Goal: Task Accomplishment & Management: Manage account settings

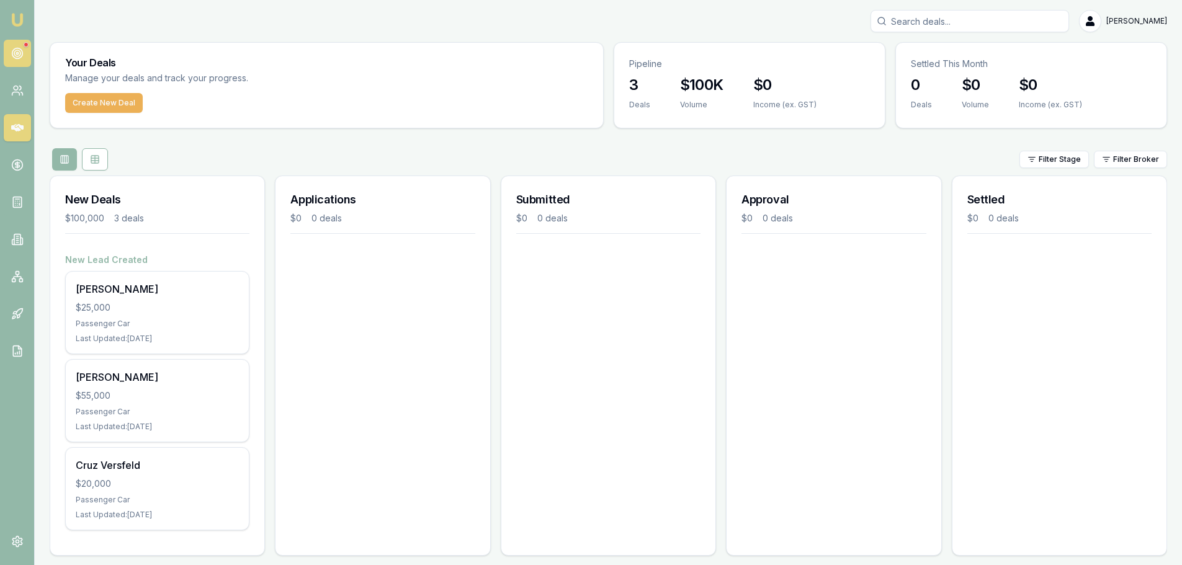
click at [18, 52] on circle at bounding box center [17, 53] width 2 height 2
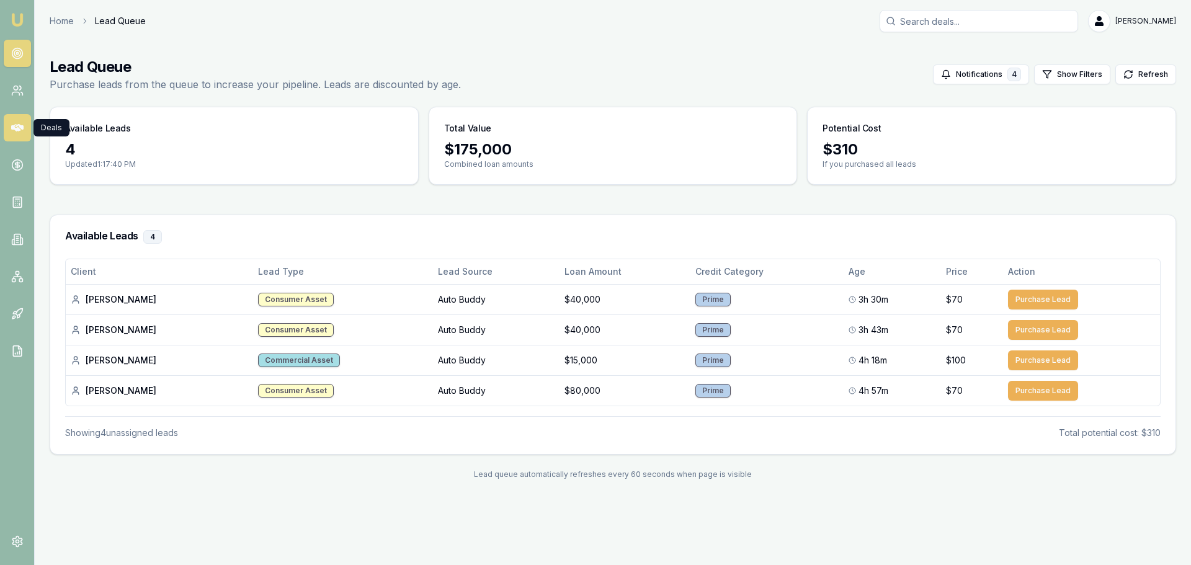
click at [20, 135] on link at bounding box center [17, 127] width 27 height 27
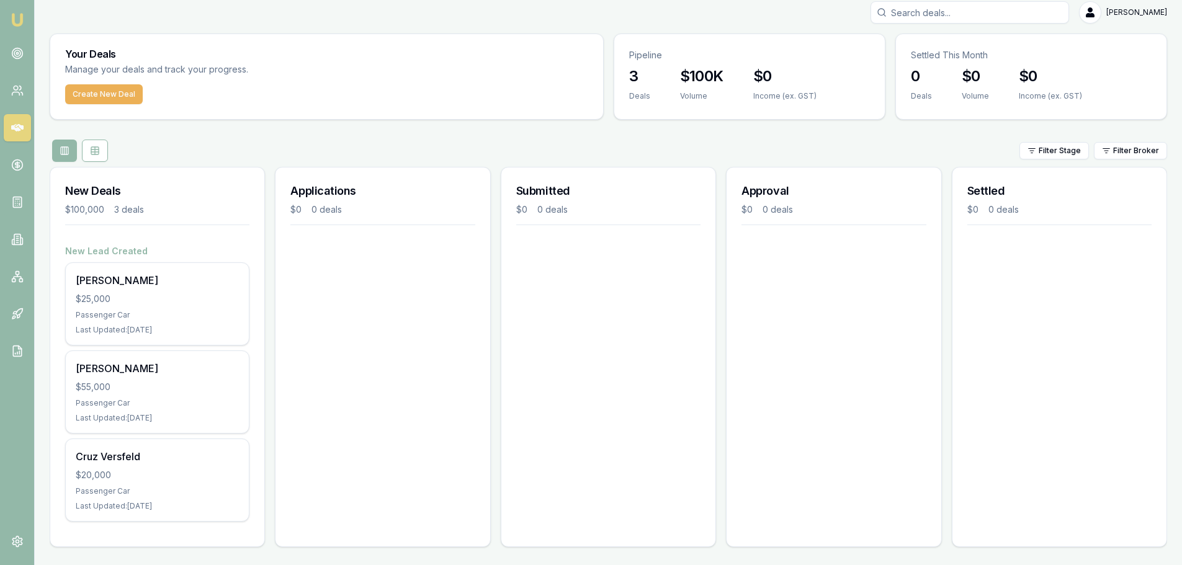
scroll to position [11, 0]
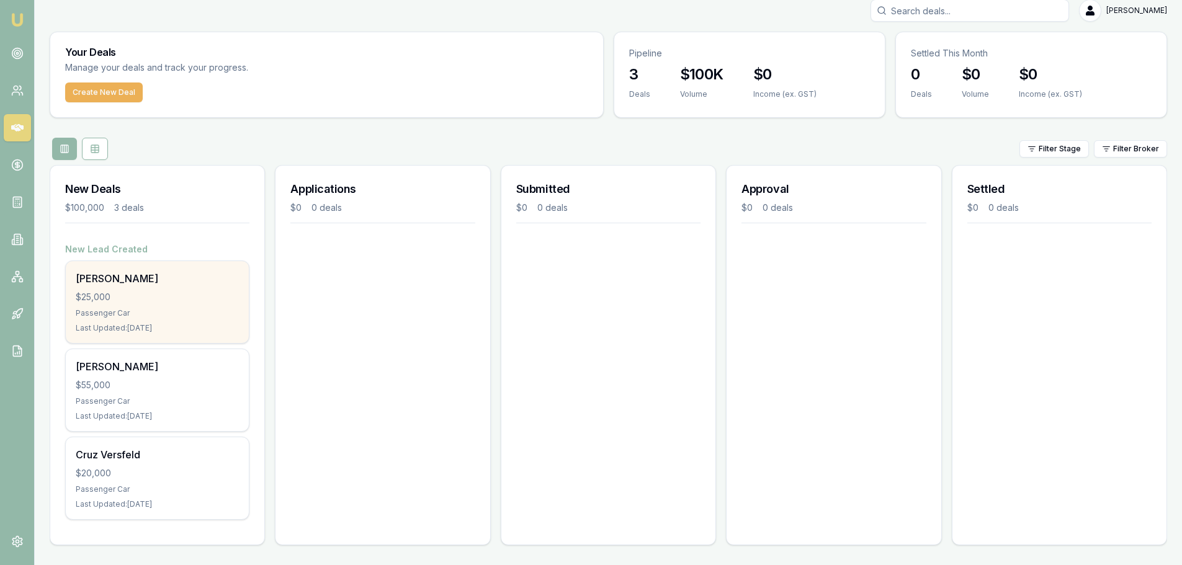
drag, startPoint x: 122, startPoint y: 303, endPoint x: 92, endPoint y: 326, distance: 37.1
click at [92, 326] on div "Last Updated: 11 days ago" at bounding box center [157, 328] width 163 height 10
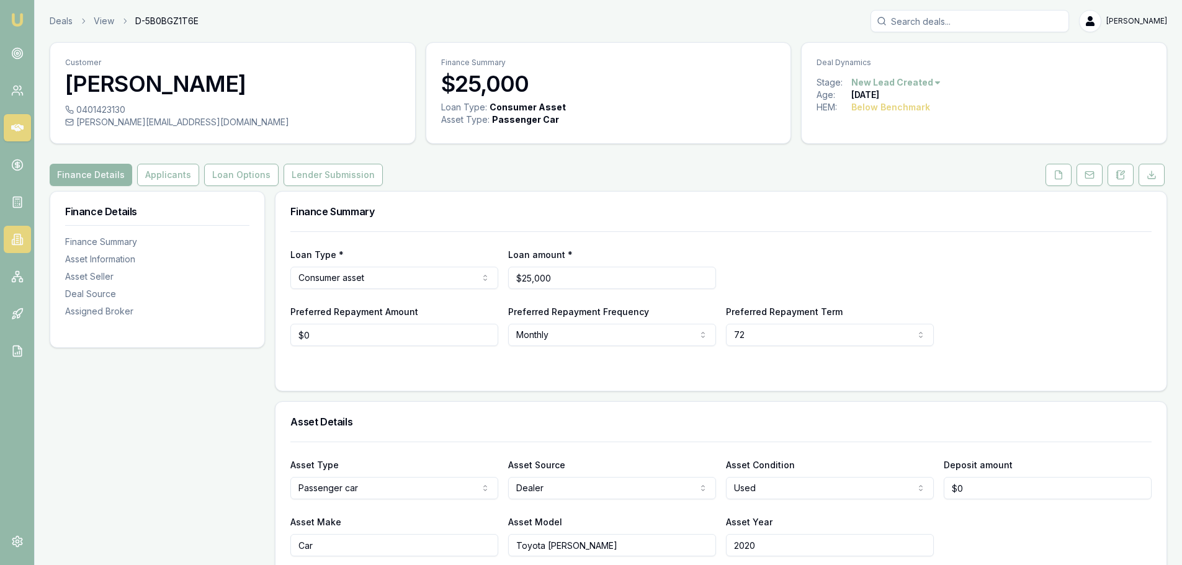
click at [16, 244] on icon at bounding box center [17, 239] width 12 height 12
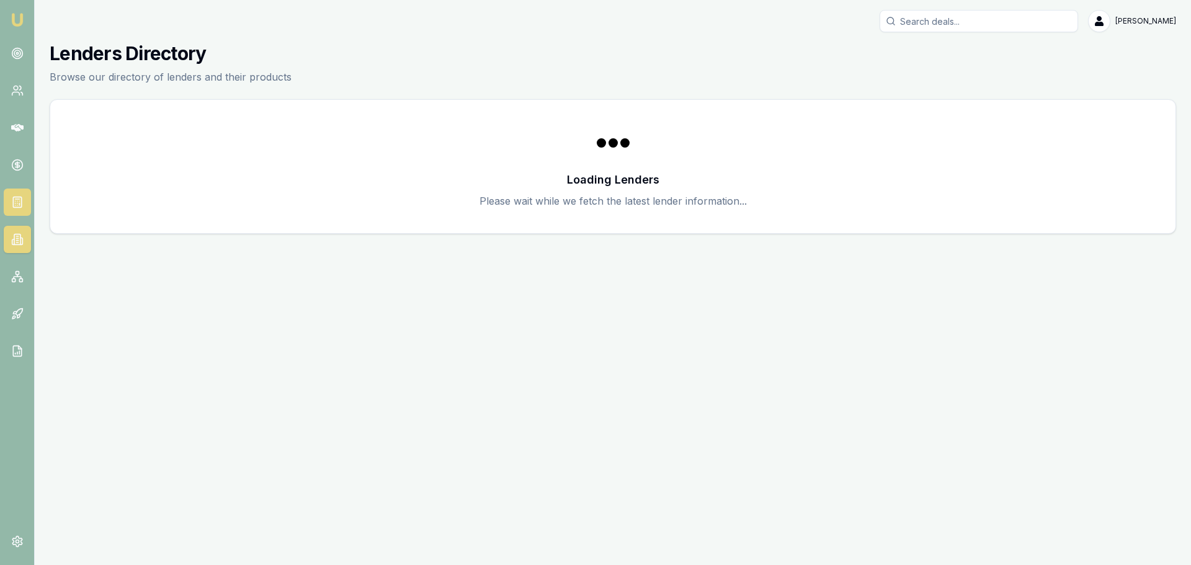
click at [30, 212] on link at bounding box center [17, 202] width 27 height 27
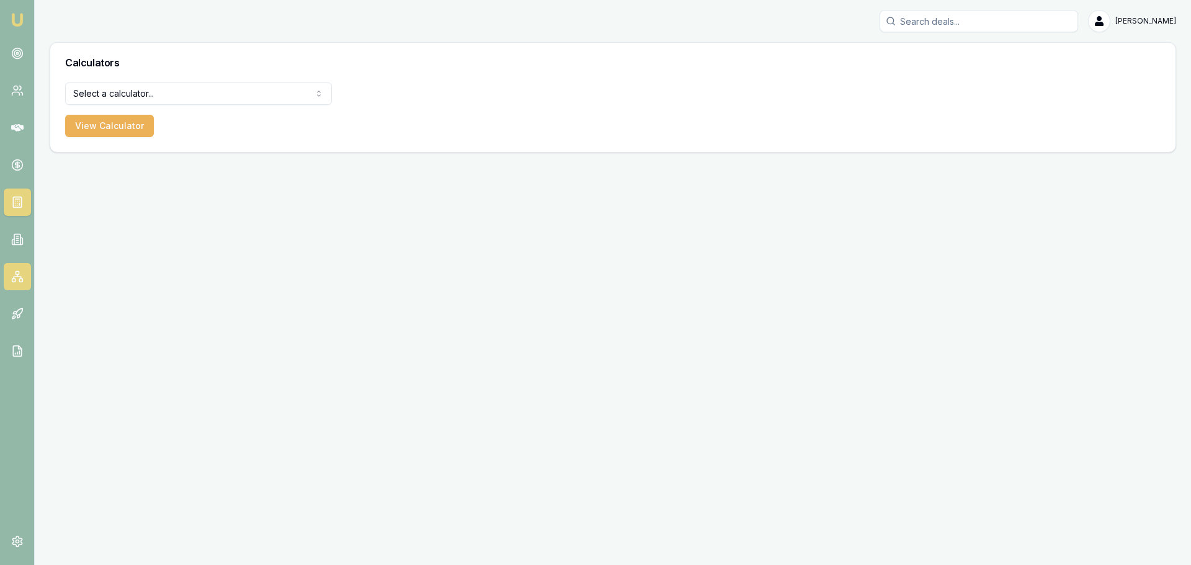
click at [21, 281] on icon at bounding box center [17, 276] width 12 height 12
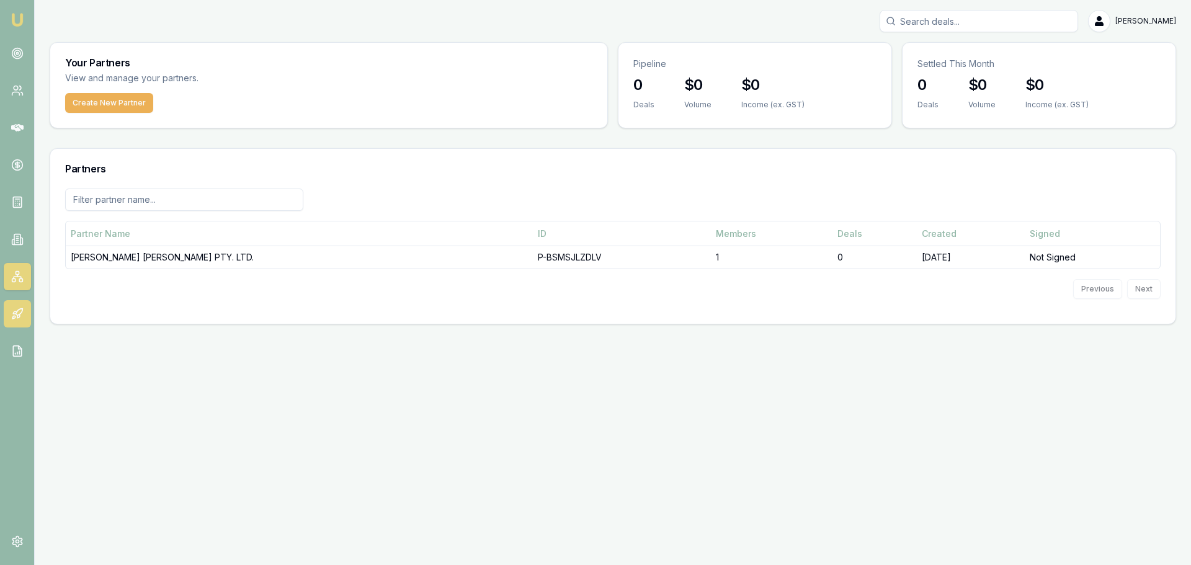
click at [18, 311] on icon at bounding box center [19, 312] width 7 height 7
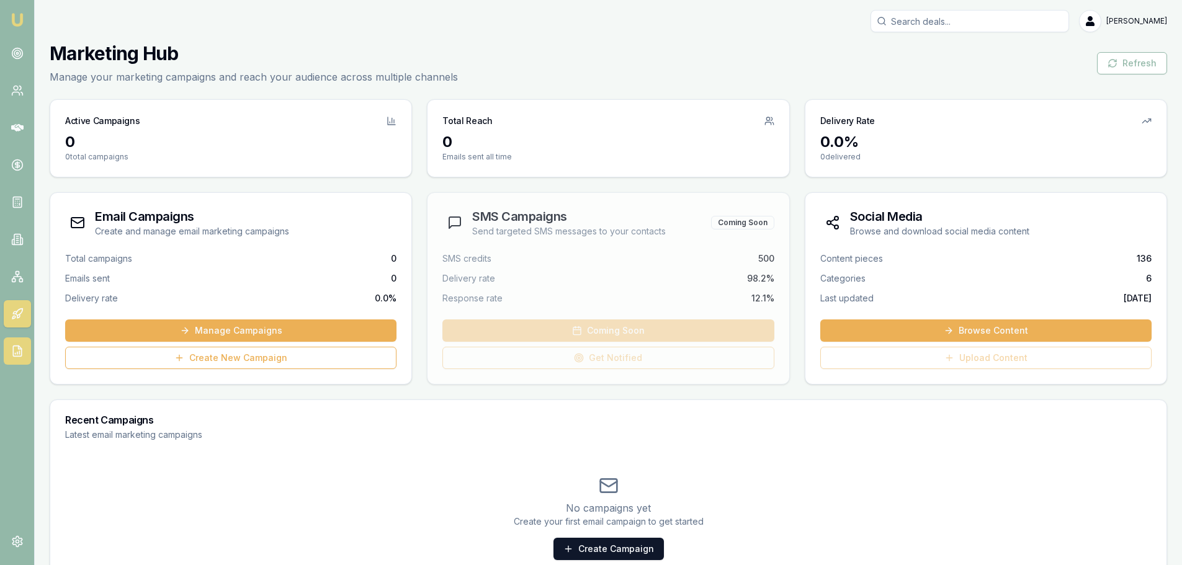
click at [15, 348] on icon at bounding box center [17, 351] width 12 height 12
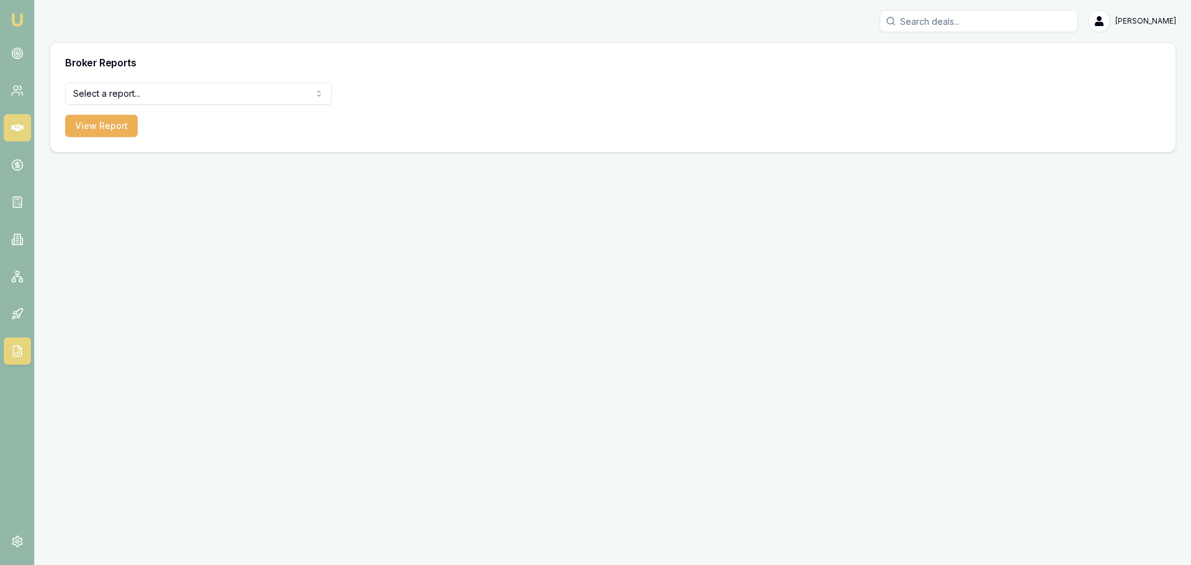
click at [17, 132] on icon at bounding box center [17, 128] width 12 height 12
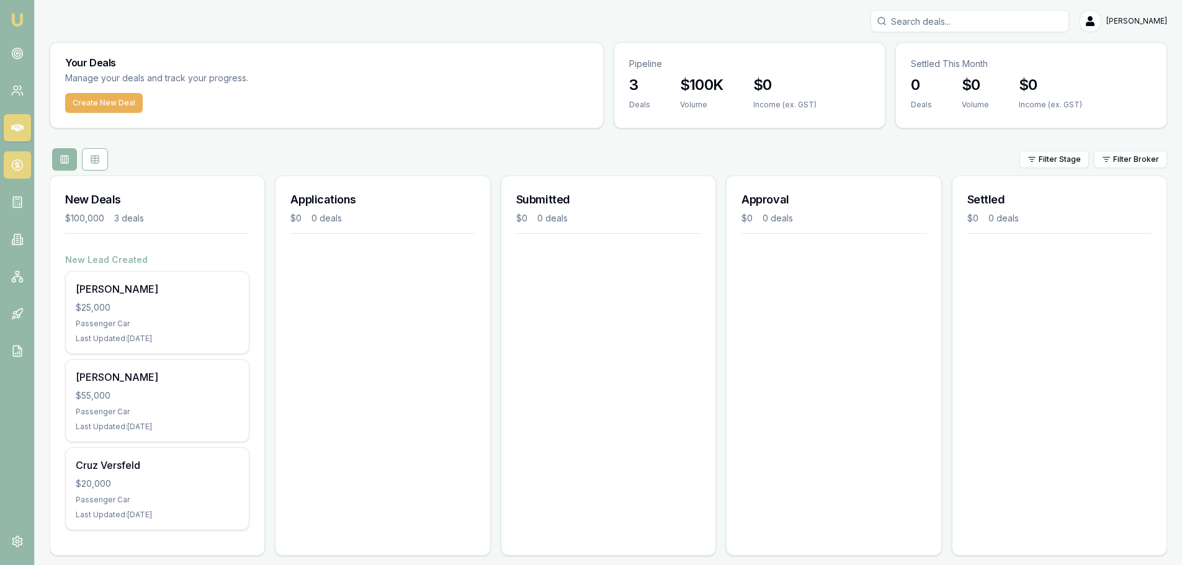
click at [7, 168] on link at bounding box center [17, 164] width 27 height 27
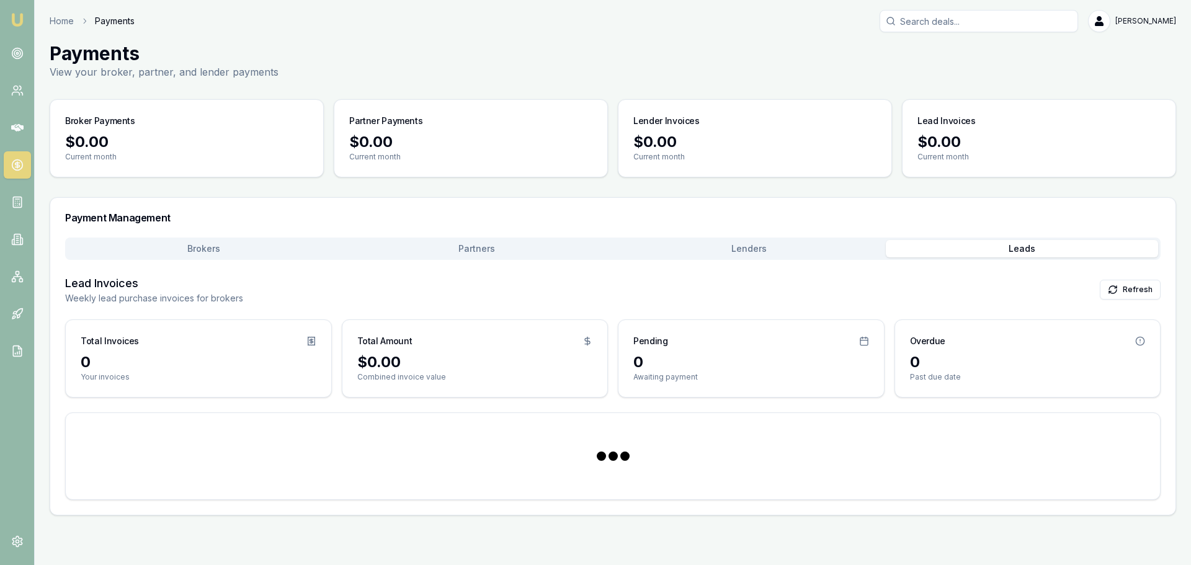
click at [1055, 249] on button "Leads" at bounding box center [1022, 248] width 273 height 17
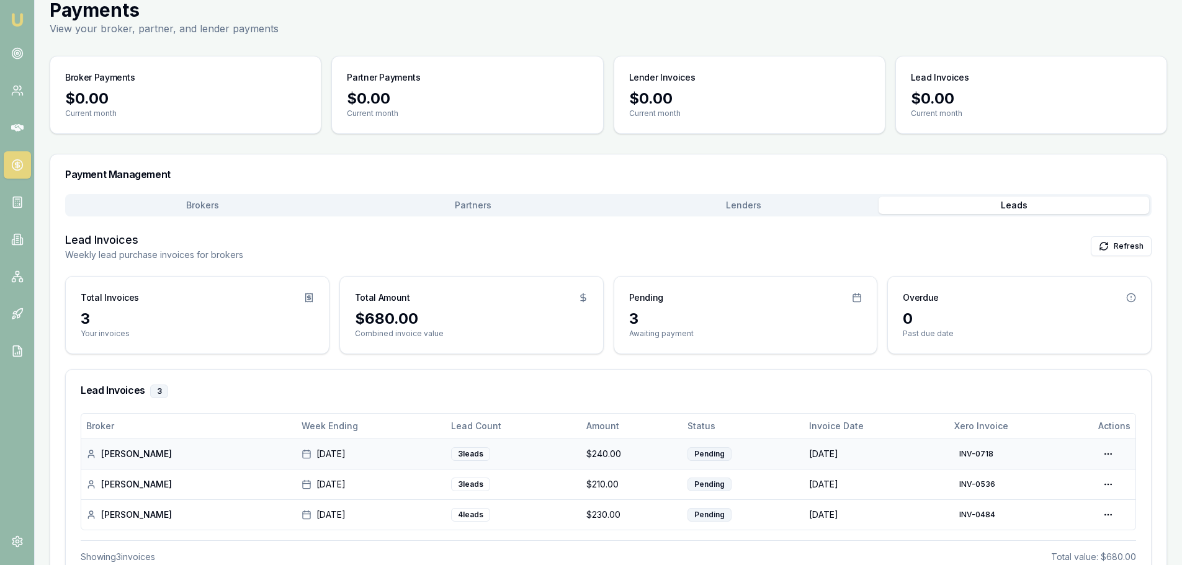
scroll to position [83, 0]
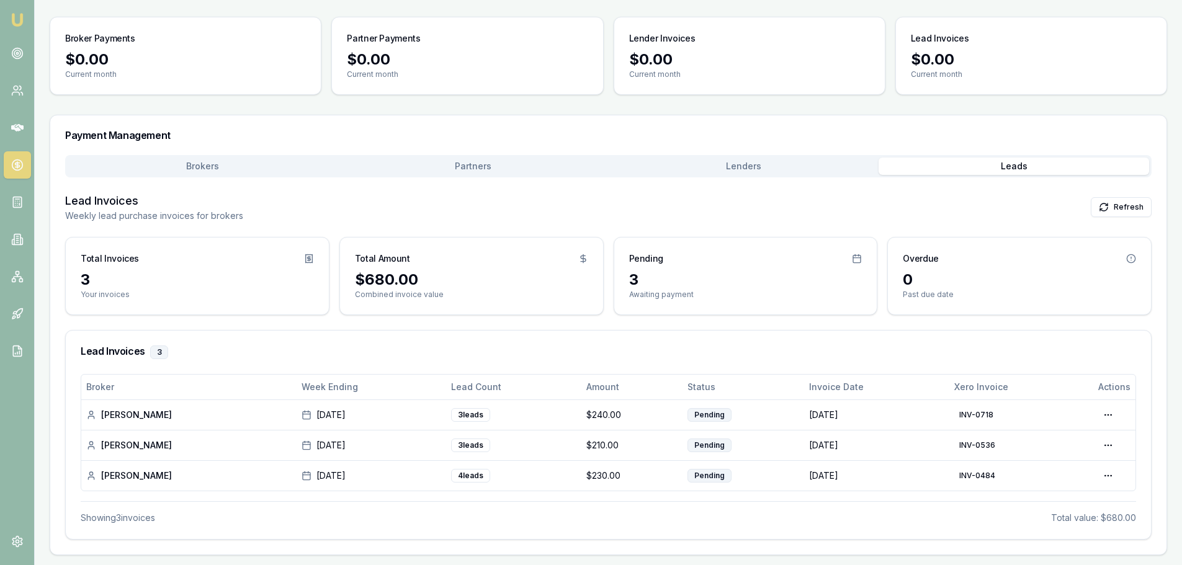
drag, startPoint x: 1081, startPoint y: 529, endPoint x: 874, endPoint y: 491, distance: 210.0
click at [1080, 529] on div "Broker Week Ending Lead Count Amount Status Invoice Date Xero Invoice Actions J…" at bounding box center [608, 456] width 1085 height 165
drag, startPoint x: 73, startPoint y: 135, endPoint x: 228, endPoint y: 132, distance: 154.5
click at [228, 132] on h3 "Payment Management" at bounding box center [608, 135] width 1086 height 10
click at [793, 181] on div "Brokers Partners Lenders Leads Lead Invoices Weekly lead purchase invoices for …" at bounding box center [608, 347] width 1086 height 385
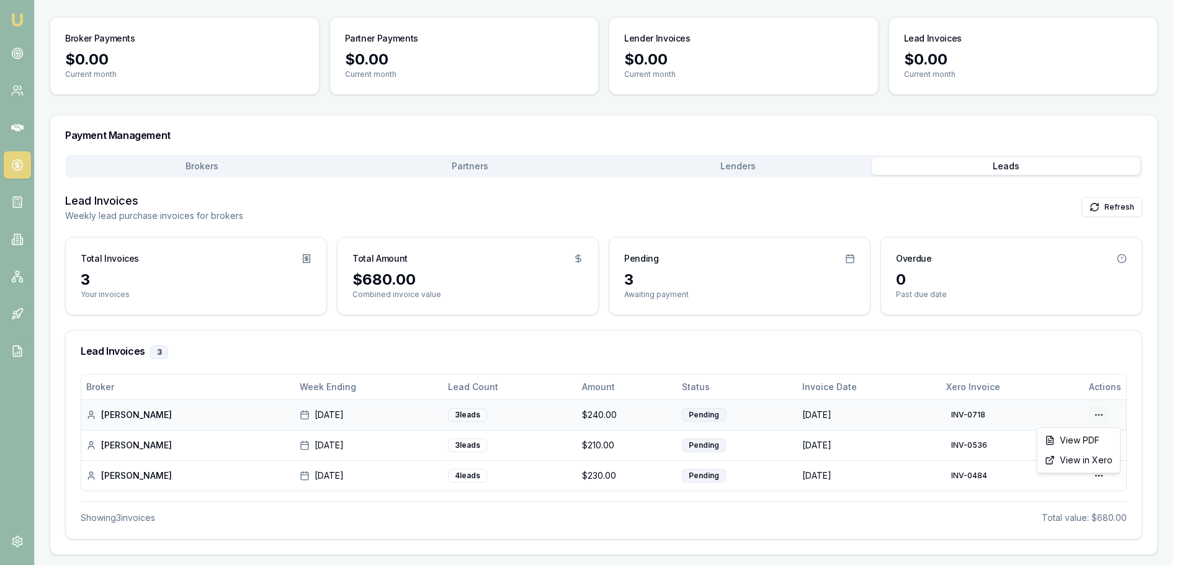
click at [1109, 422] on html "Emu Broker Home Payments Jack Armstrong Toggle Menu Payments View your broker, …" at bounding box center [591, 199] width 1182 height 565
click at [782, 406] on html "Emu Broker Home Payments Jack Armstrong Toggle Menu Payments View your broker, …" at bounding box center [595, 199] width 1191 height 565
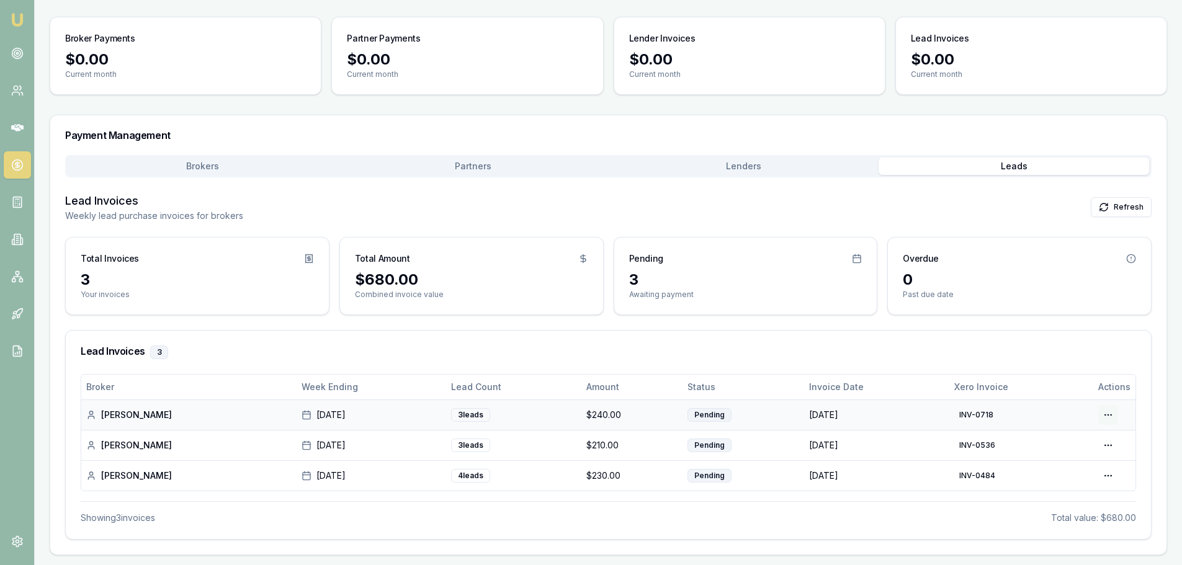
click at [1104, 412] on html "Emu Broker Home Payments Jack Armstrong Toggle Menu Payments View your broker, …" at bounding box center [591, 199] width 1182 height 565
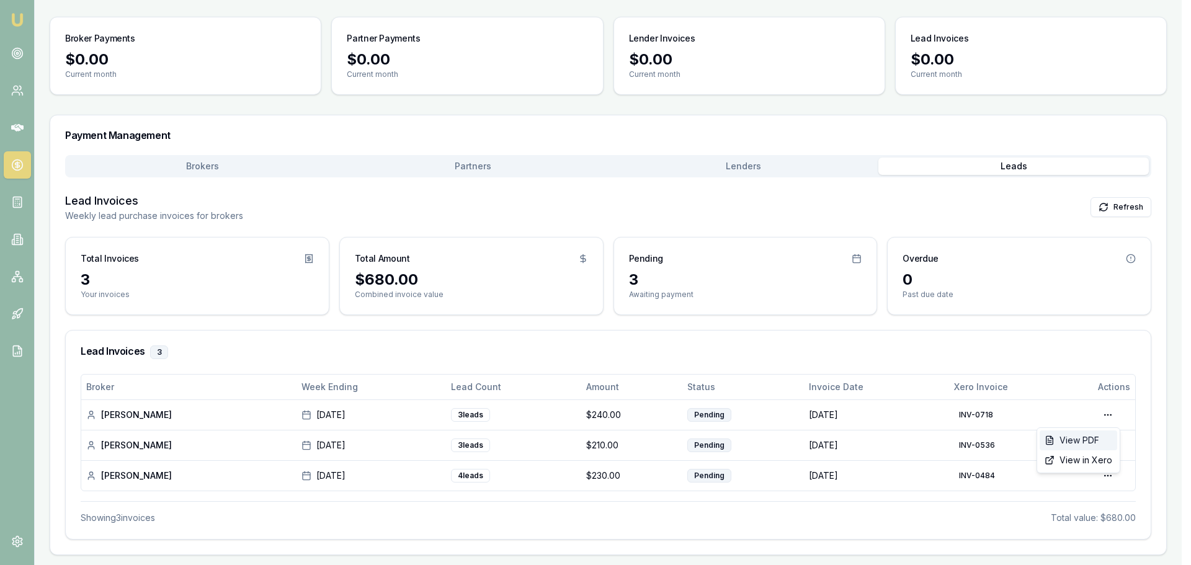
click at [1079, 441] on div "View PDF" at bounding box center [1079, 441] width 78 height 20
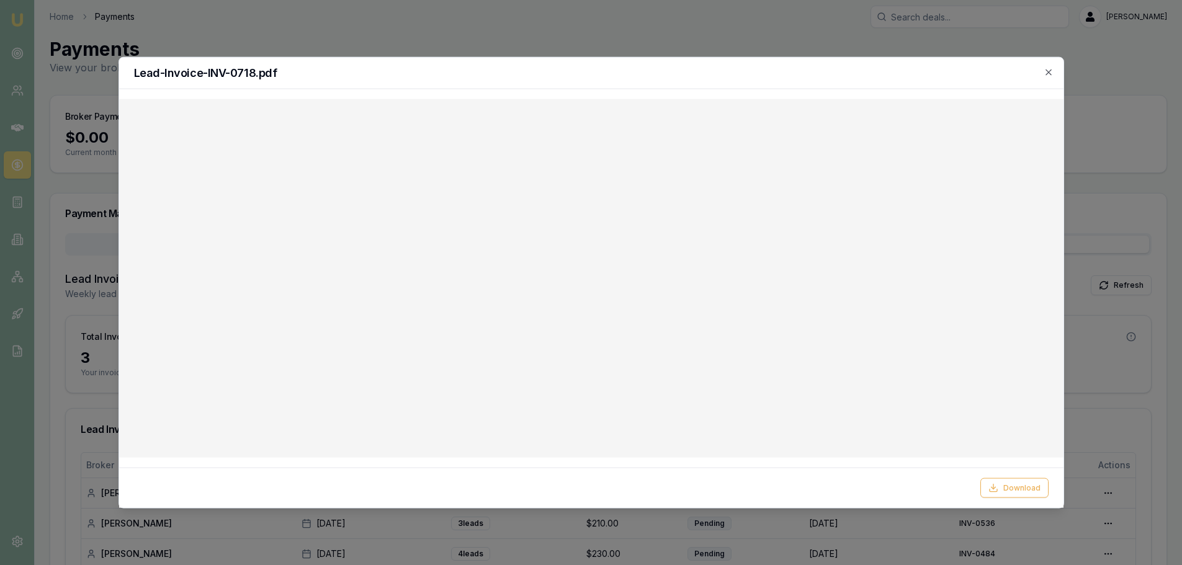
scroll to position [0, 0]
click at [1044, 77] on h2 "Lead-Invoice-INV-0718.pdf" at bounding box center [591, 72] width 914 height 11
click at [1053, 76] on icon "button" at bounding box center [1049, 72] width 10 height 10
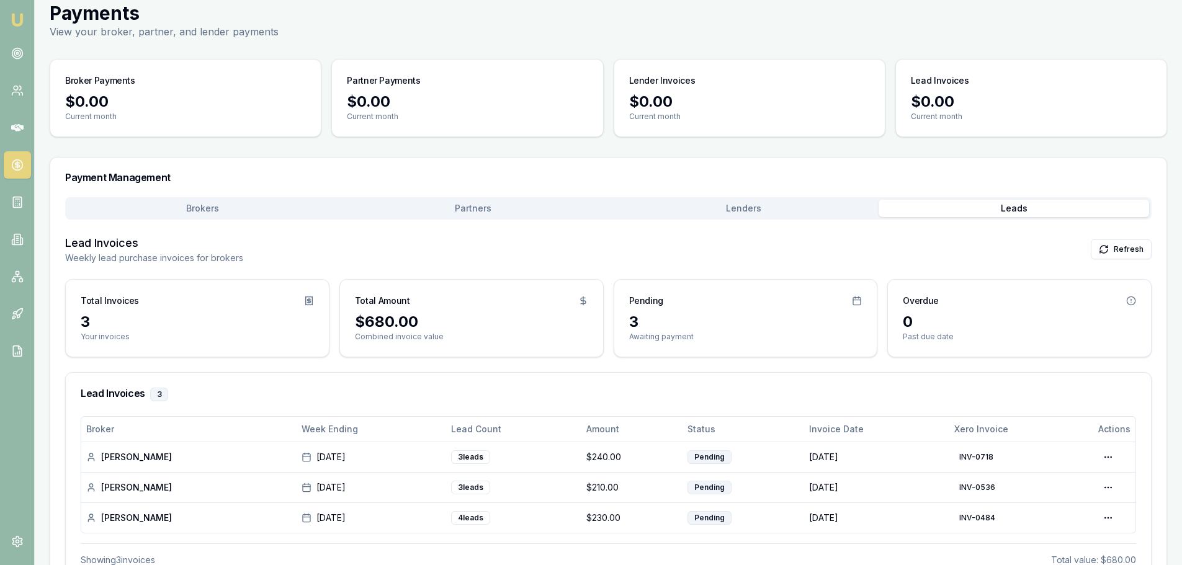
scroll to position [83, 0]
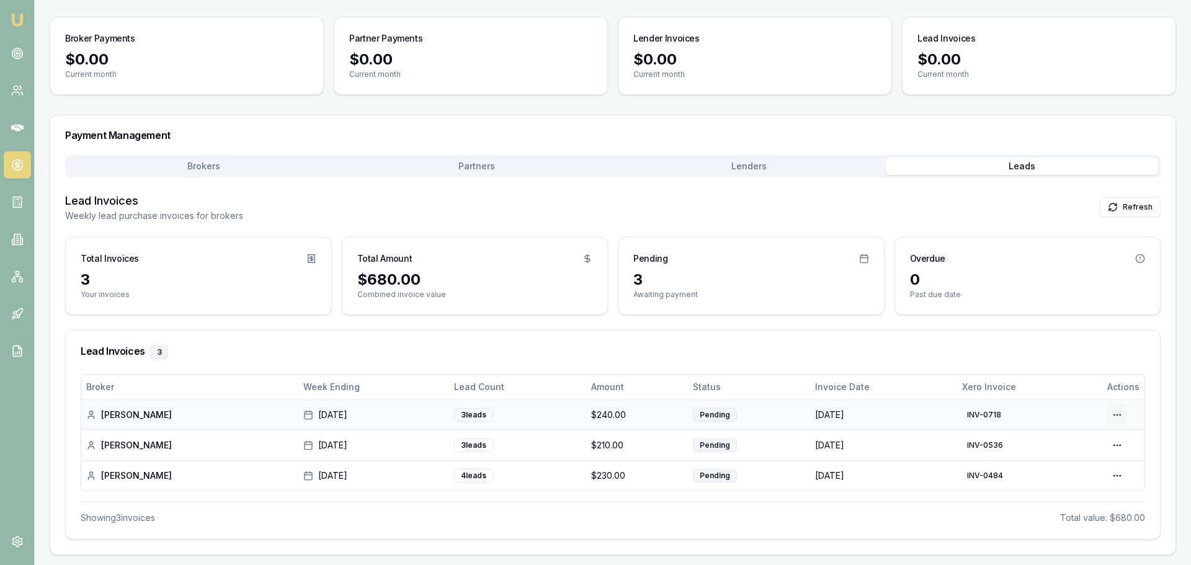
click at [1109, 415] on html "Emu Broker Home Payments Jack Armstrong Toggle Menu Payments View your broker, …" at bounding box center [595, 199] width 1191 height 565
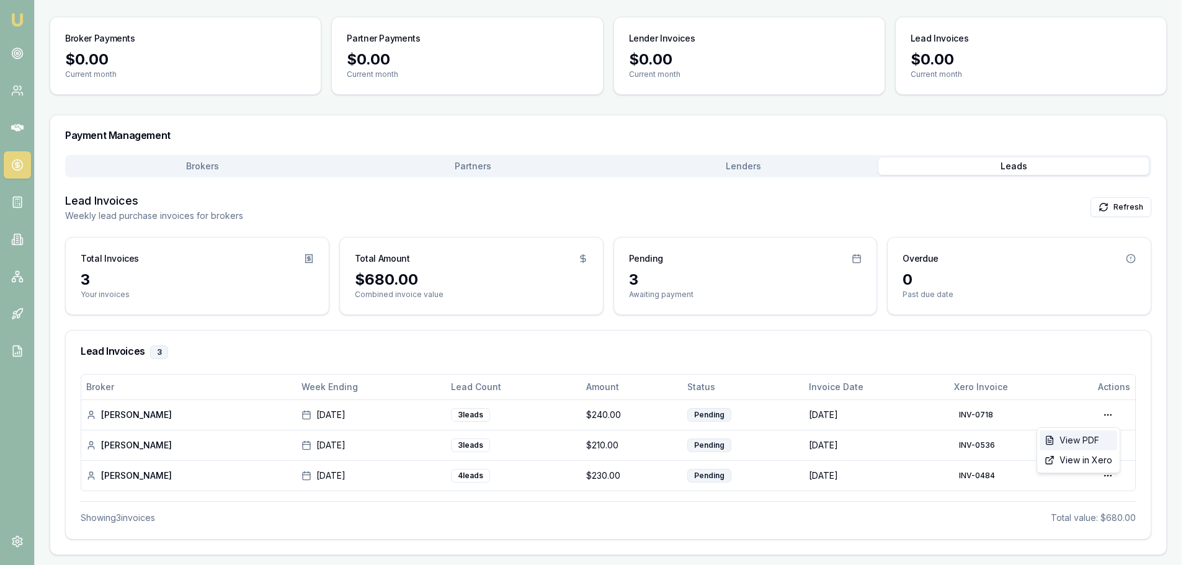
click at [1074, 443] on div "View PDF" at bounding box center [1079, 441] width 78 height 20
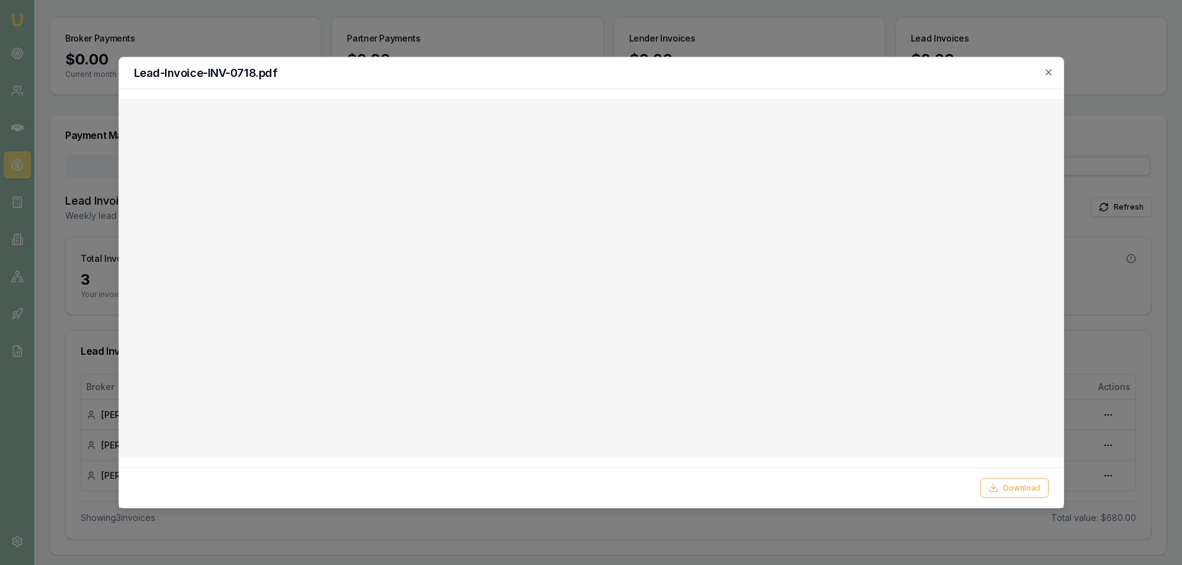
click at [1057, 73] on div "Lead-Invoice-INV-0718.pdf" at bounding box center [591, 73] width 944 height 32
click at [1052, 73] on icon "button" at bounding box center [1049, 72] width 10 height 10
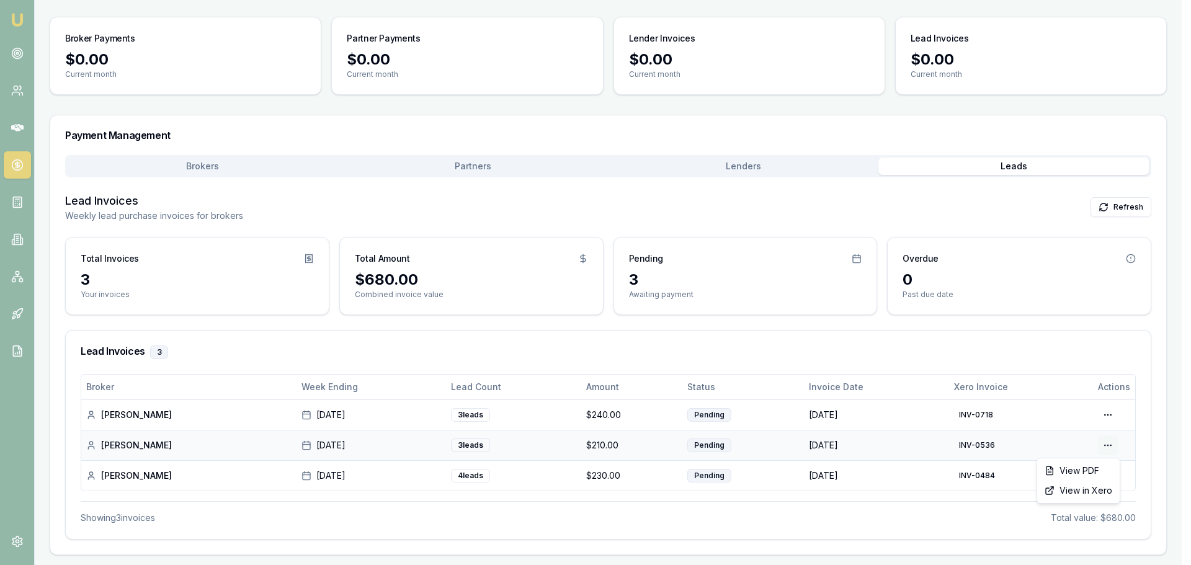
click at [1109, 448] on html "Emu Broker Home Payments Jack Armstrong Toggle Menu Payments View your broker, …" at bounding box center [595, 199] width 1191 height 565
click at [1082, 474] on div "View PDF" at bounding box center [1079, 471] width 78 height 20
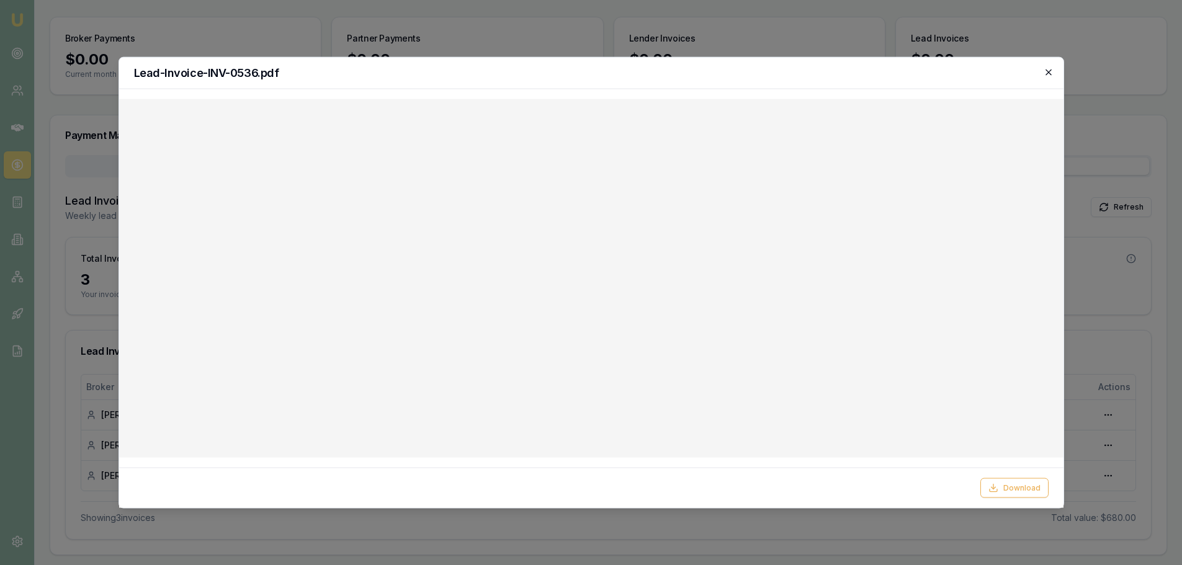
click at [1050, 72] on icon "button" at bounding box center [1049, 72] width 10 height 10
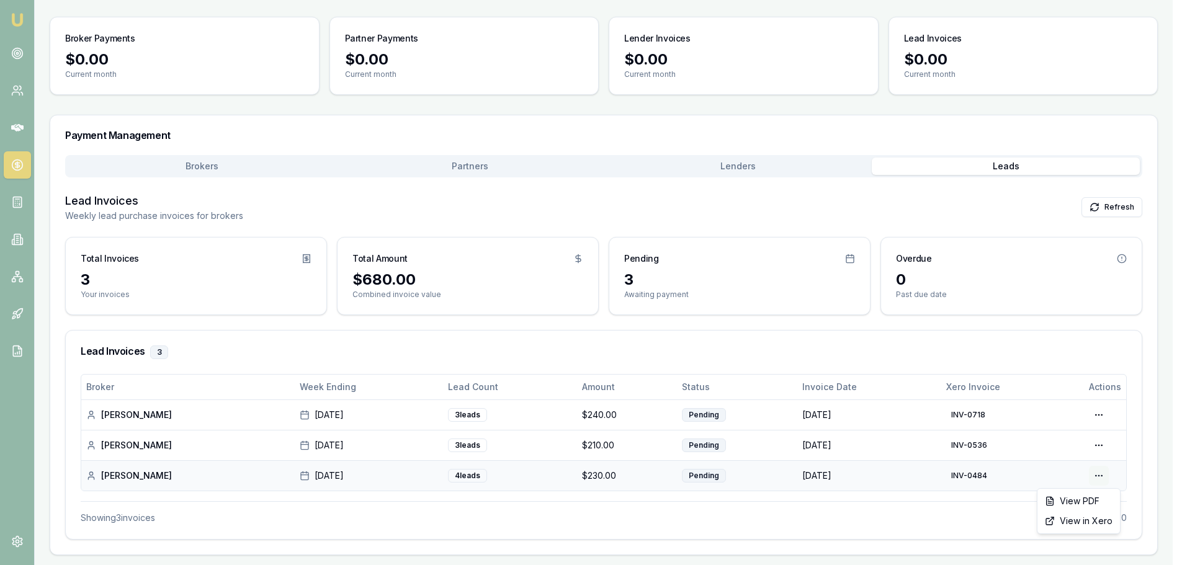
click at [1111, 476] on html "Emu Broker Home Payments Jack Armstrong Toggle Menu Payments View your broker, …" at bounding box center [591, 199] width 1182 height 565
click at [1084, 503] on div "View PDF" at bounding box center [1079, 501] width 78 height 20
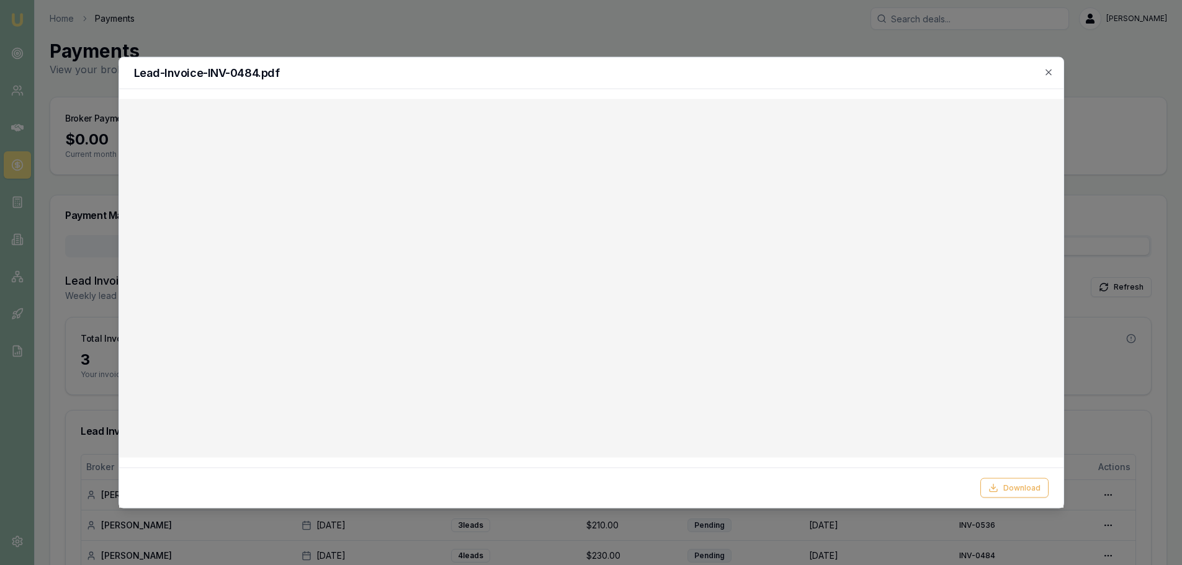
scroll to position [0, 0]
click at [1045, 71] on h2 "Lead-Invoice-INV-0484.pdf" at bounding box center [591, 72] width 914 height 11
click at [1053, 71] on icon "button" at bounding box center [1049, 72] width 10 height 10
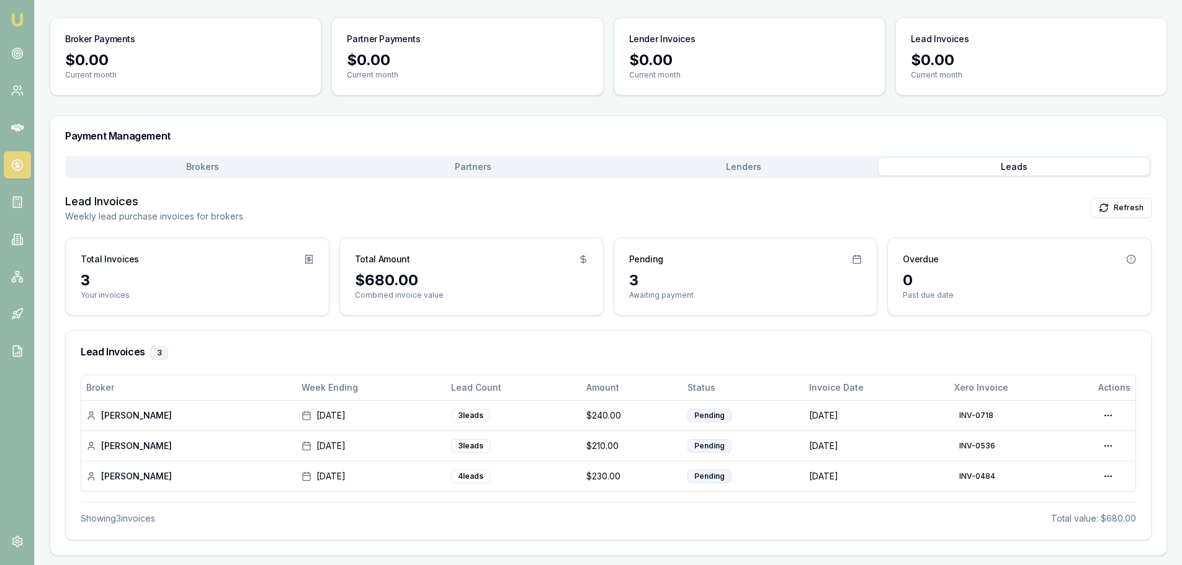
scroll to position [83, 0]
click at [1109, 408] on html "Emu Broker Home Payments Jack Armstrong Toggle Menu Payments View your broker, …" at bounding box center [591, 199] width 1182 height 565
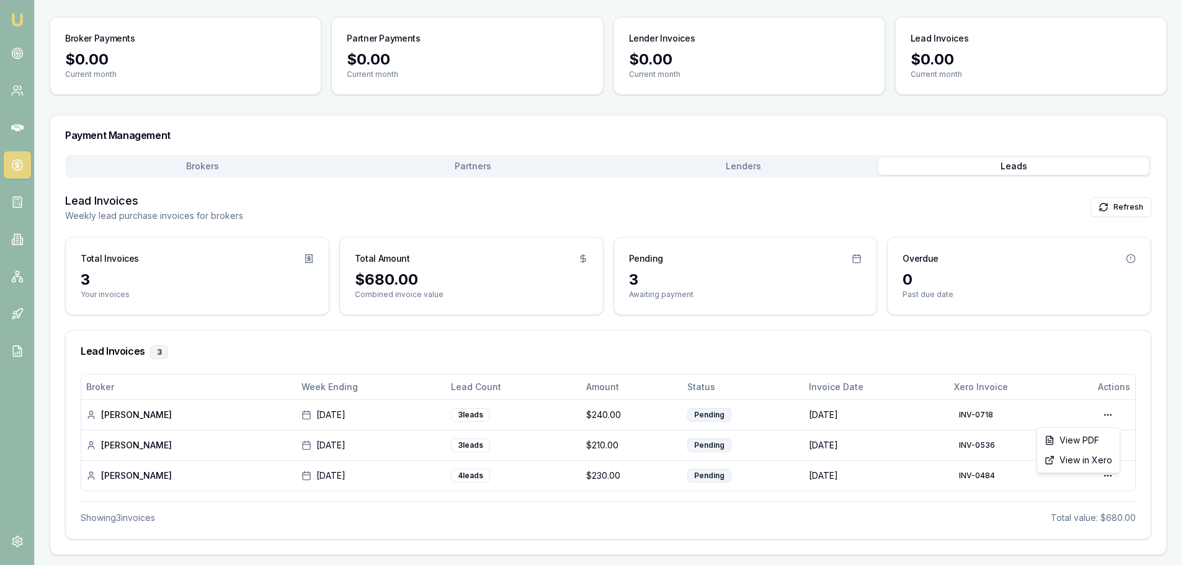
click at [263, 478] on html "Emu Broker Home Payments Jack Armstrong Toggle Menu Payments View your broker, …" at bounding box center [595, 199] width 1191 height 565
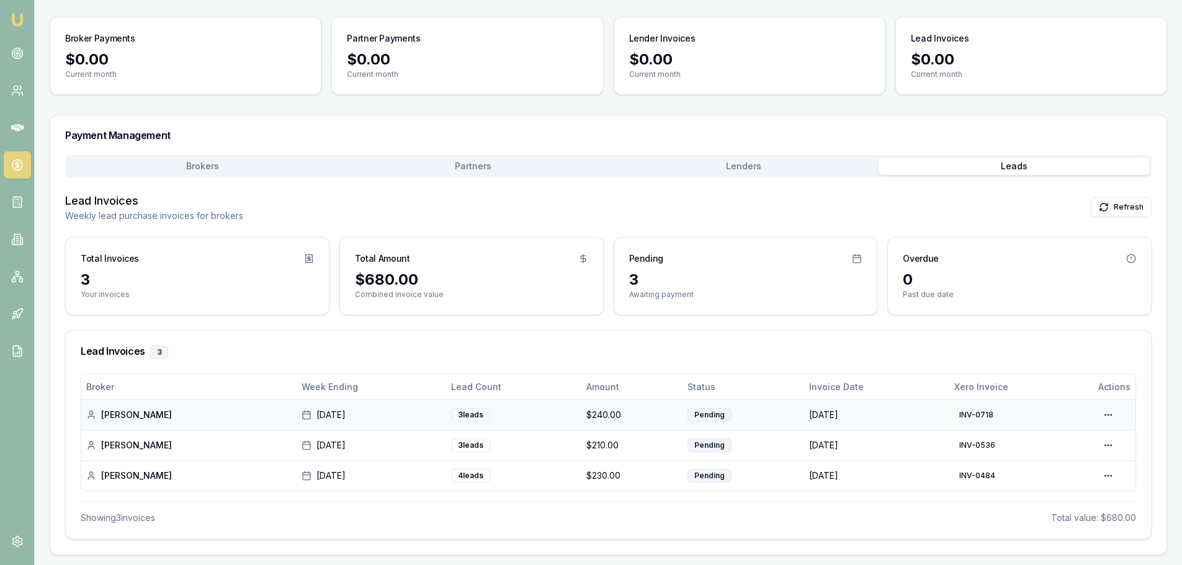
click at [177, 428] on td "[PERSON_NAME]" at bounding box center [188, 415] width 215 height 30
click at [358, 421] on div "21 Sep 2025" at bounding box center [372, 415] width 140 height 12
click at [359, 421] on div "21 Sep 2025" at bounding box center [372, 415] width 140 height 12
drag, startPoint x: 534, startPoint y: 415, endPoint x: 560, endPoint y: 415, distance: 26.1
click at [540, 415] on td "3 lead s" at bounding box center [514, 415] width 136 height 30
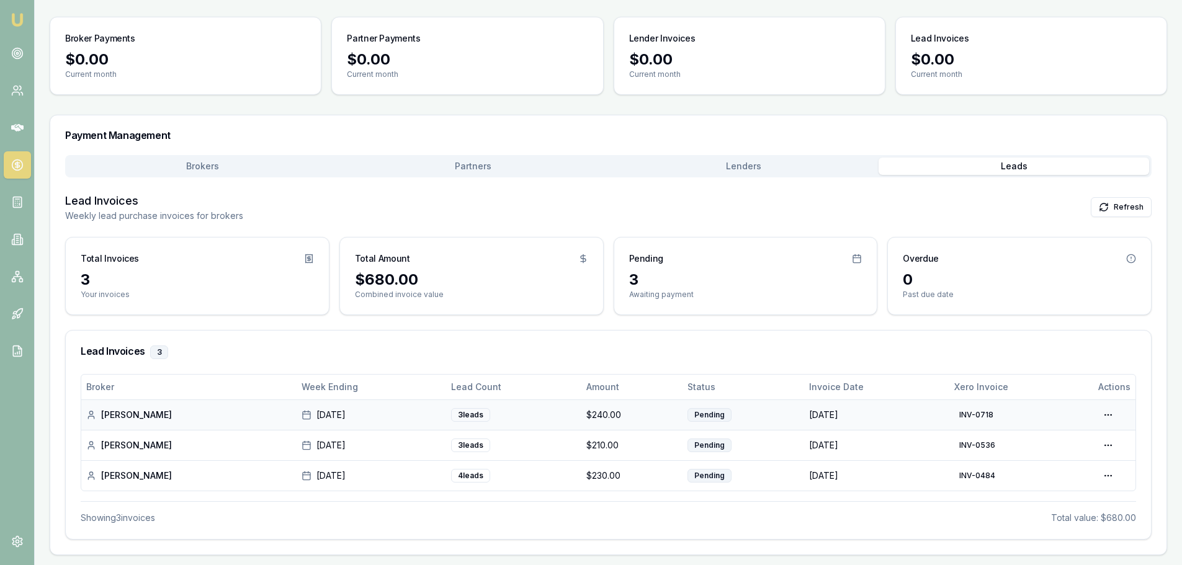
click at [677, 414] on div "$240.00" at bounding box center [631, 415] width 91 height 12
click at [731, 414] on div "Pending" at bounding box center [709, 415] width 44 height 14
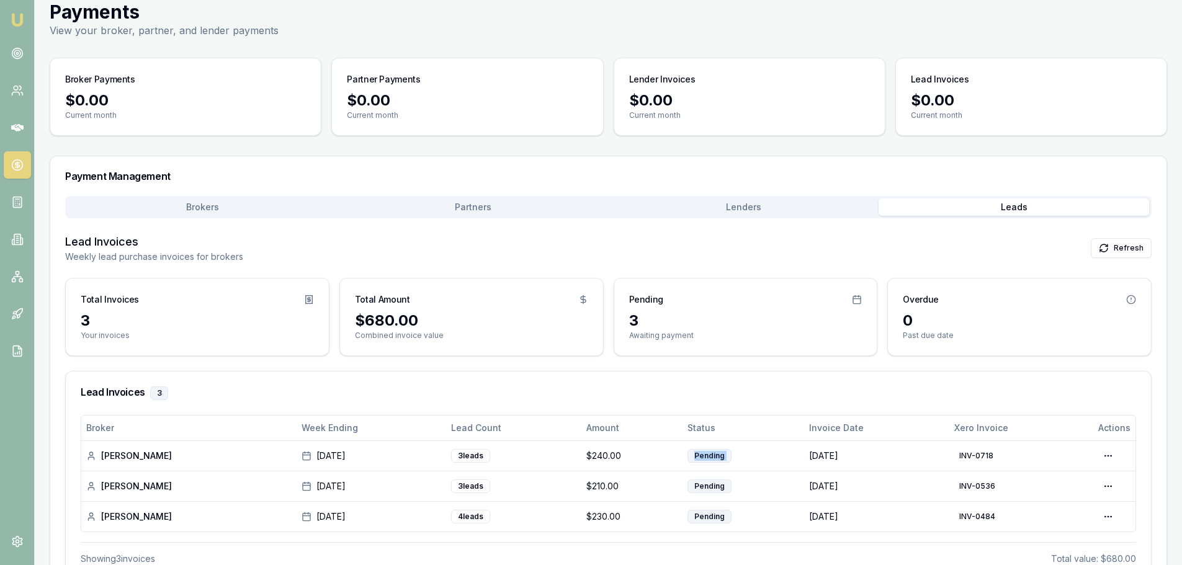
scroll to position [0, 0]
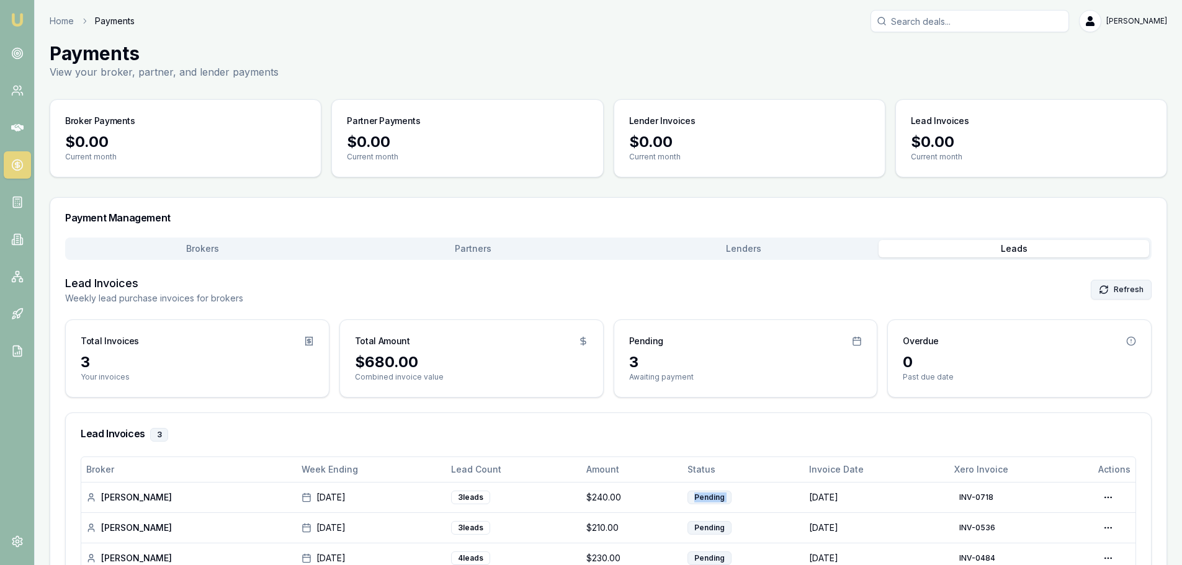
click at [1122, 293] on button "Refresh" at bounding box center [1121, 290] width 61 height 20
click at [12, 56] on circle at bounding box center [17, 53] width 11 height 11
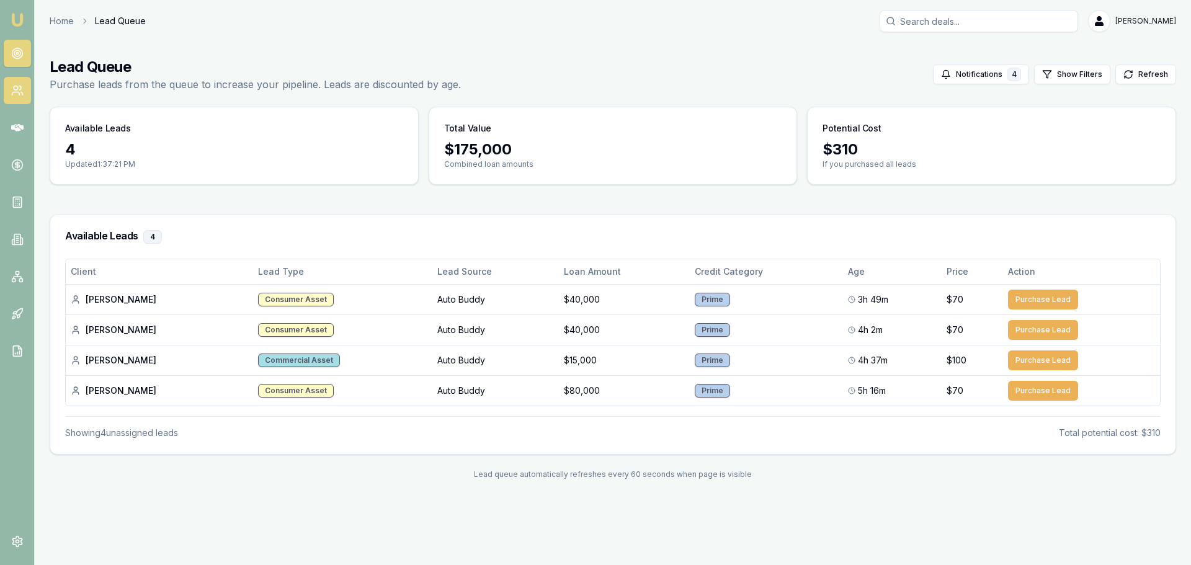
click at [15, 83] on link at bounding box center [17, 90] width 27 height 27
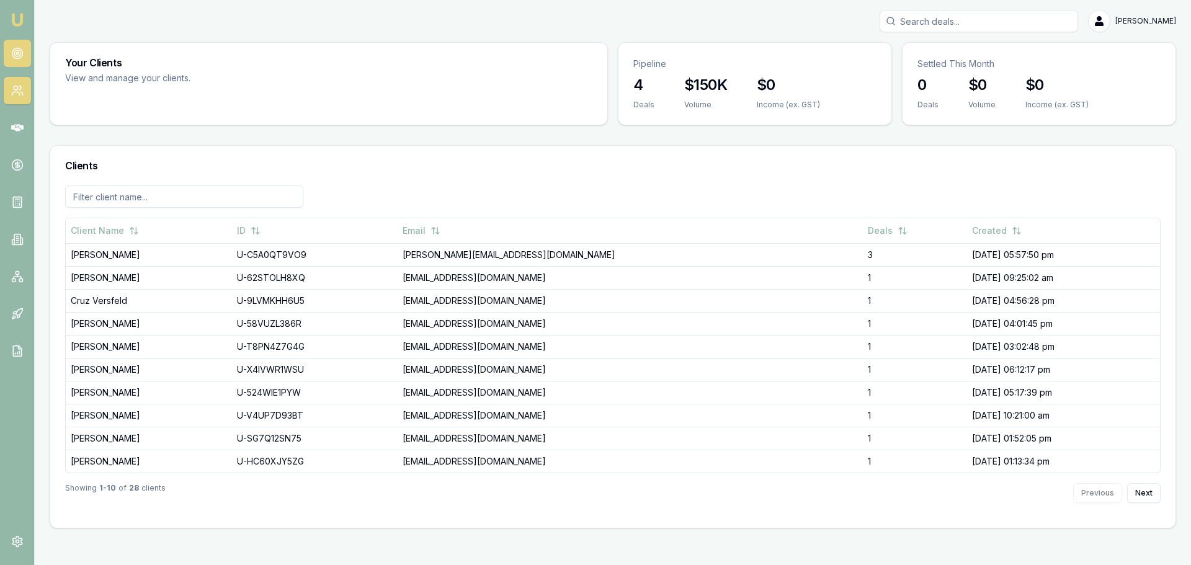
click at [15, 53] on icon at bounding box center [17, 53] width 12 height 12
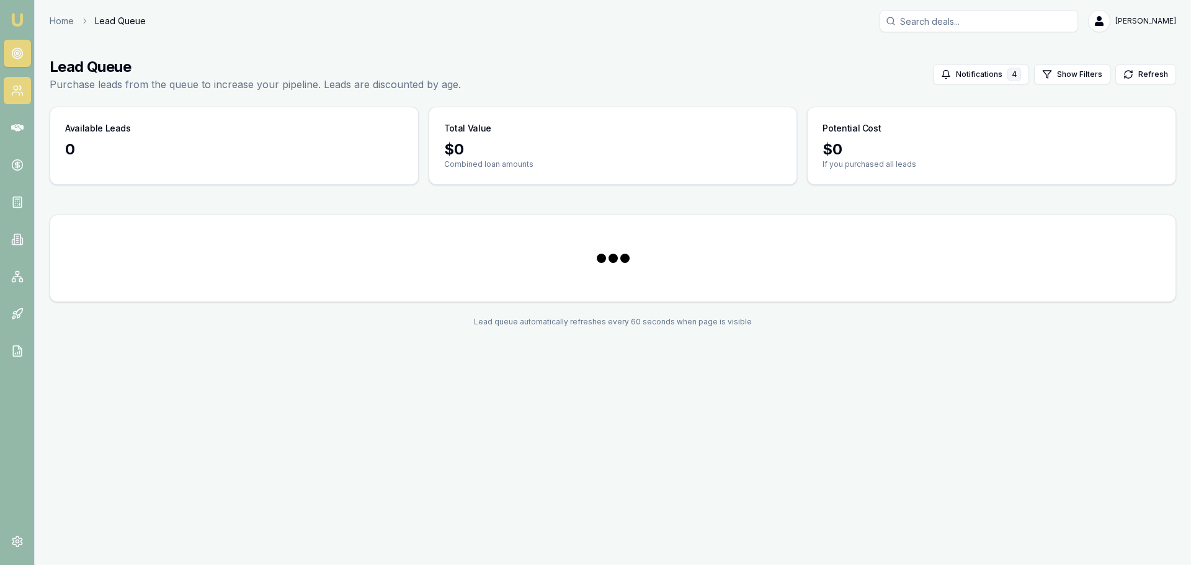
click at [19, 88] on icon at bounding box center [17, 90] width 12 height 12
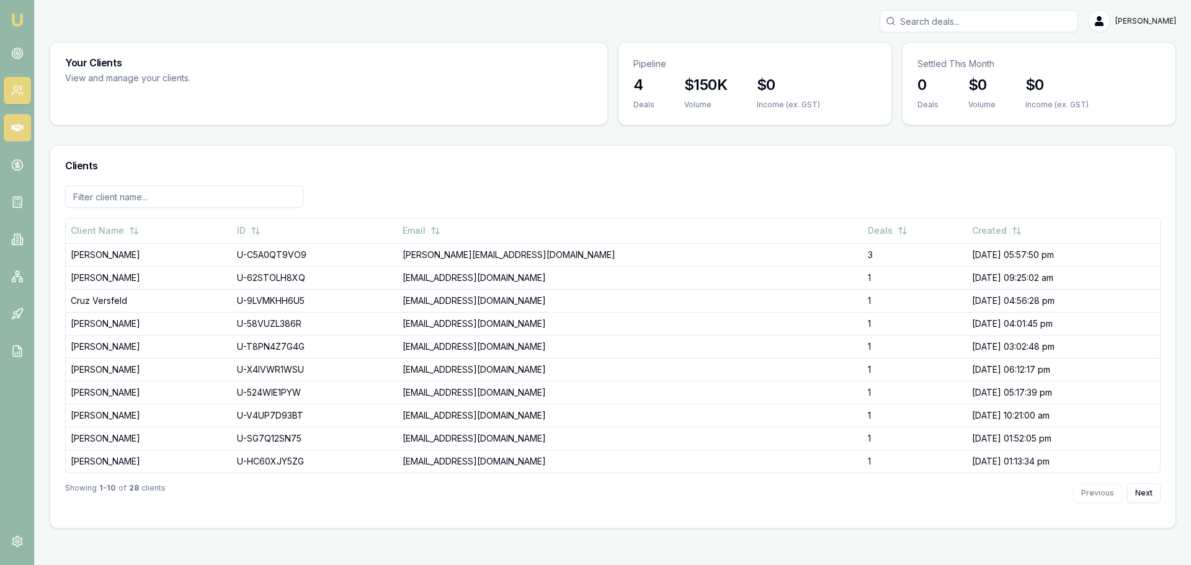
click at [25, 125] on link at bounding box center [17, 127] width 27 height 27
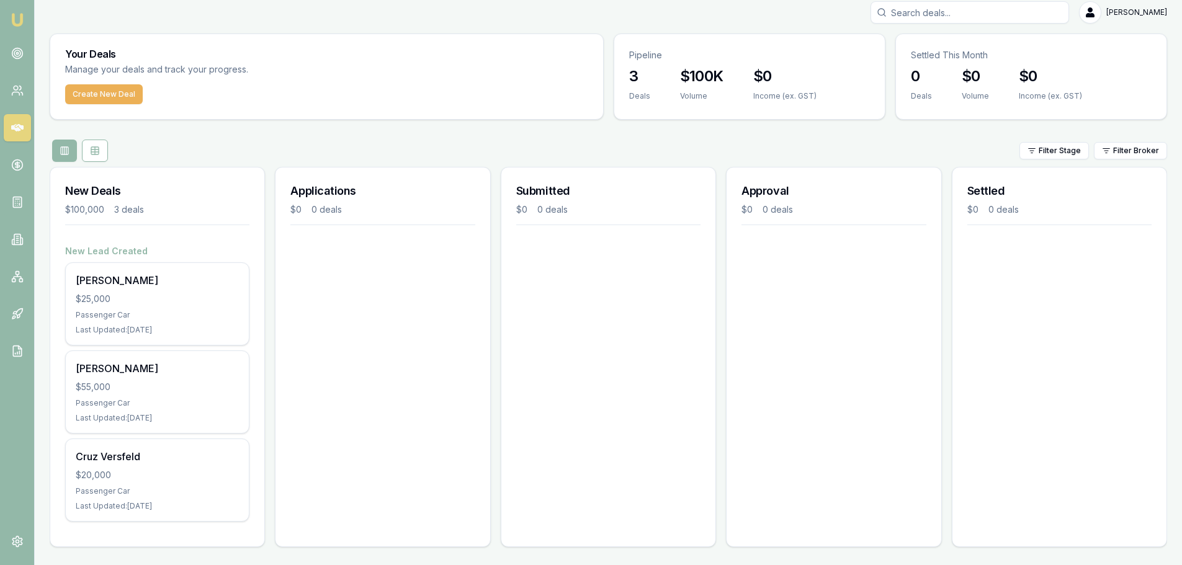
scroll to position [11, 0]
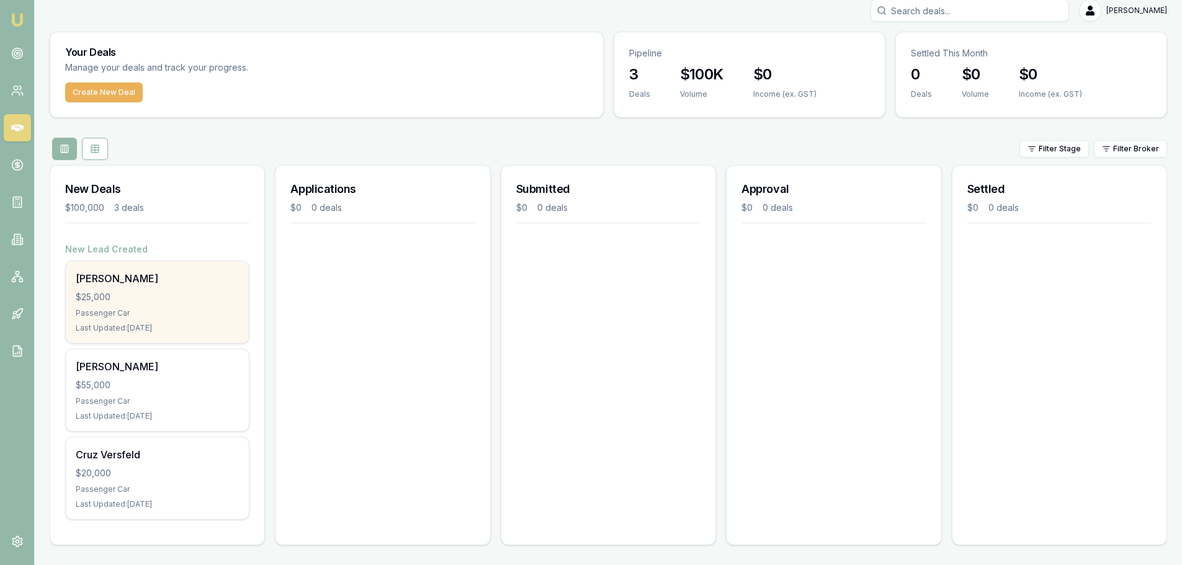
click at [166, 299] on div "$25,000" at bounding box center [157, 297] width 163 height 12
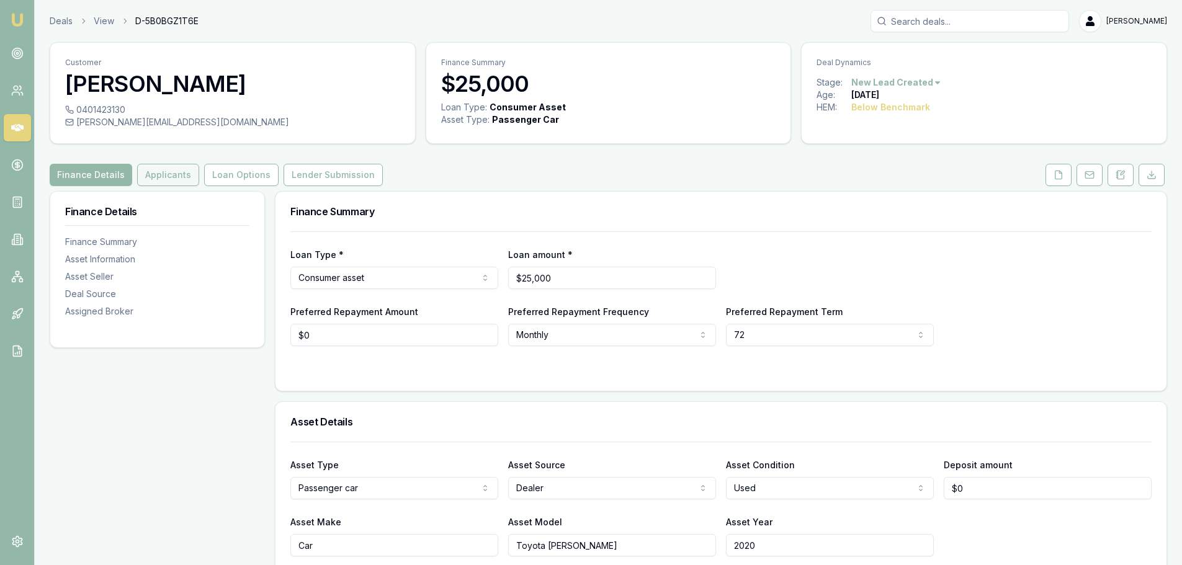
click at [183, 182] on button "Applicants" at bounding box center [168, 175] width 62 height 22
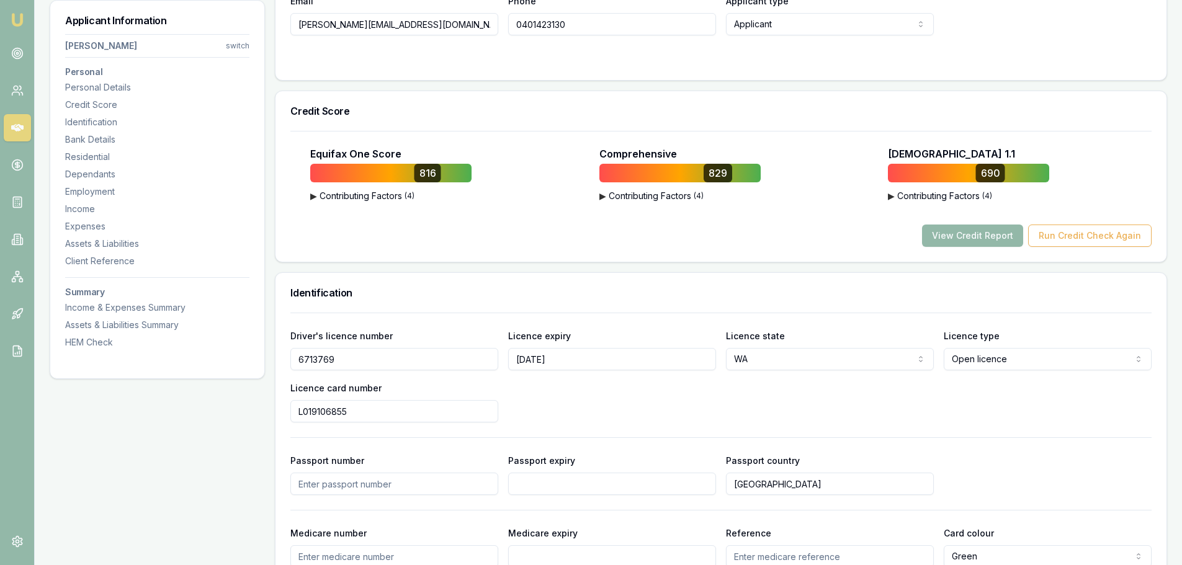
scroll to position [372, 0]
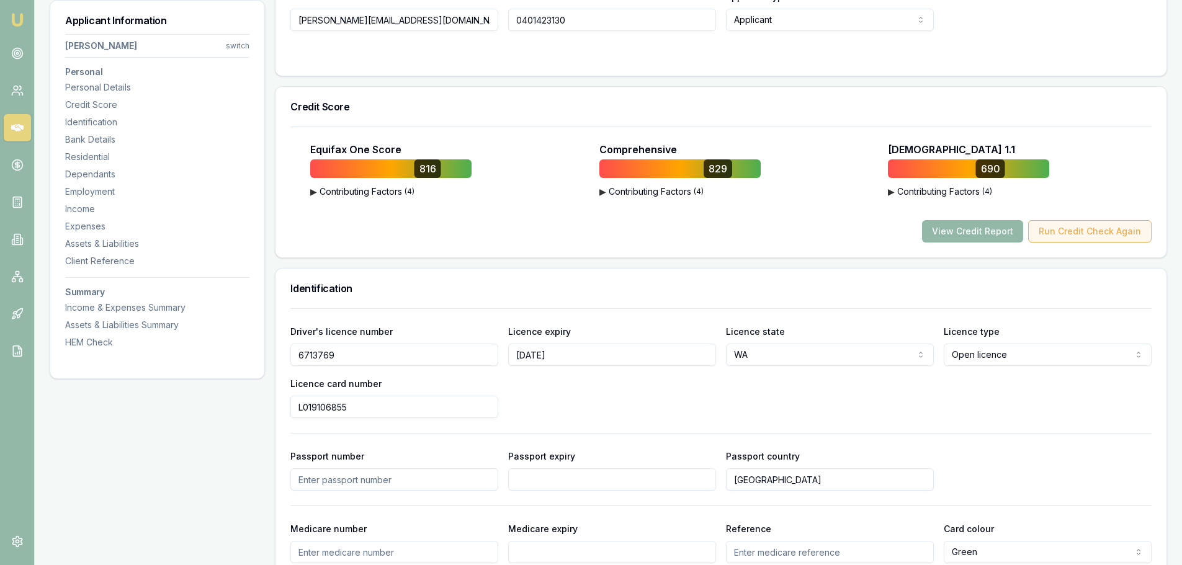
click at [1076, 228] on button "Run Credit Check Again" at bounding box center [1089, 231] width 123 height 22
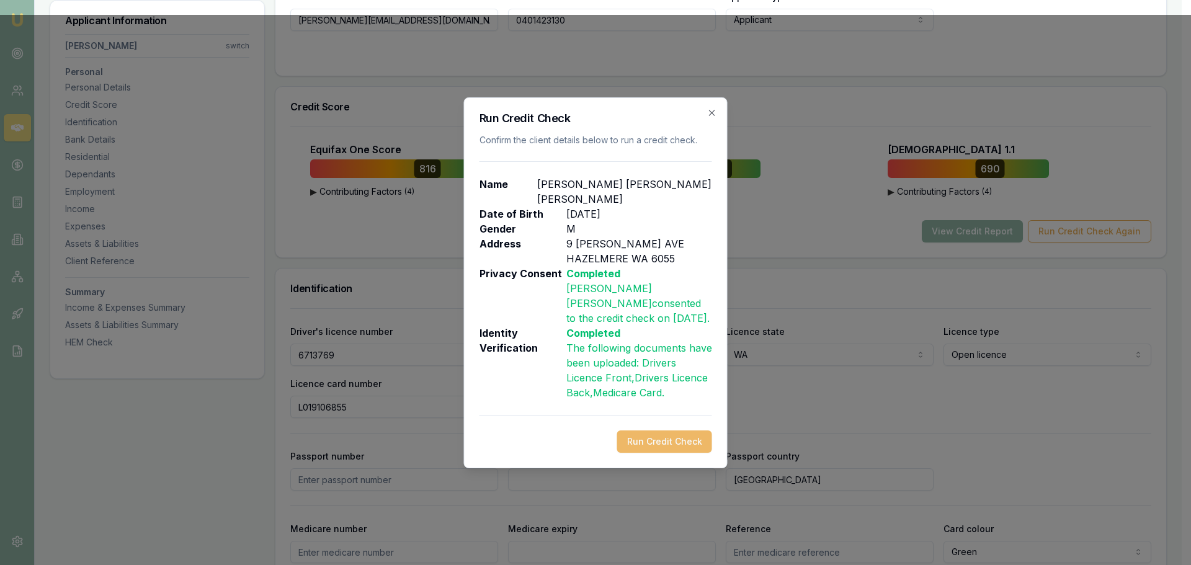
click at [674, 431] on button "Run Credit Check" at bounding box center [664, 442] width 95 height 22
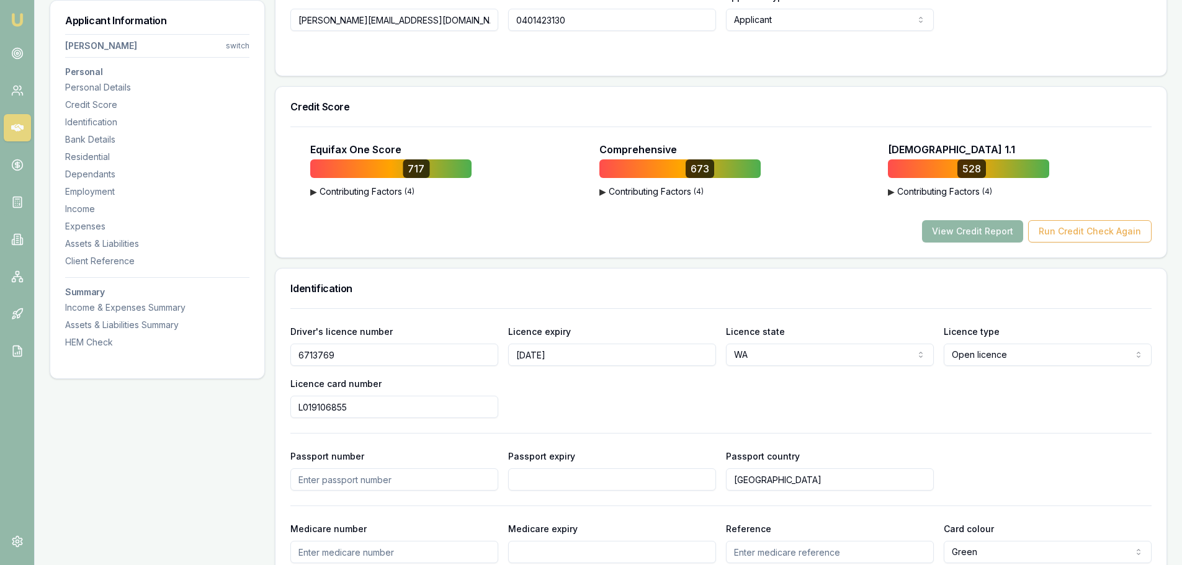
click at [990, 231] on button "View Credit Report" at bounding box center [972, 231] width 101 height 22
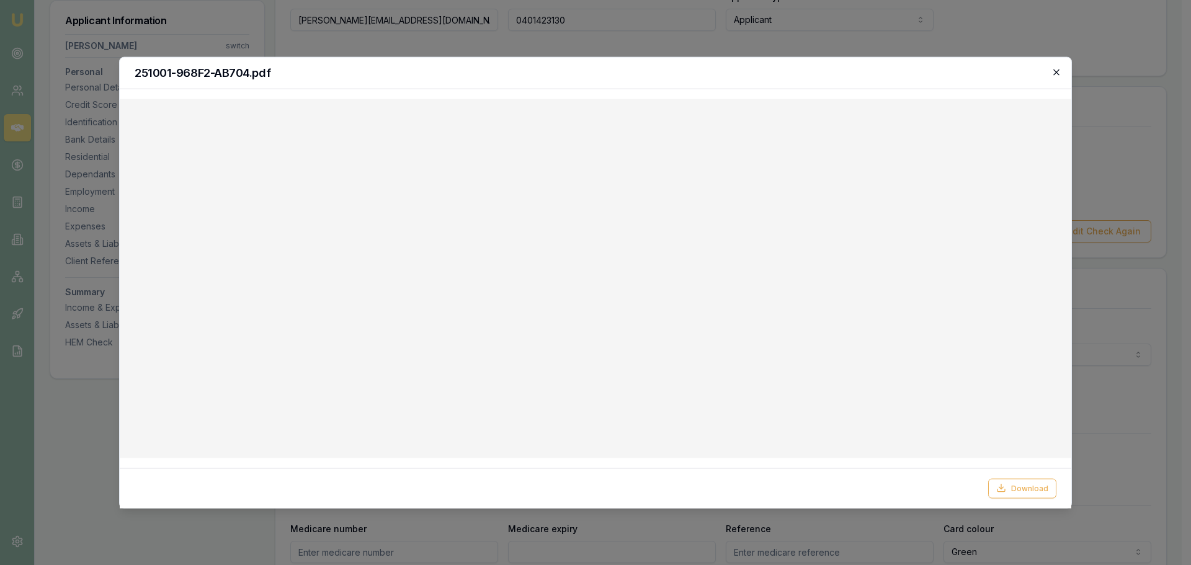
click at [1058, 68] on icon "button" at bounding box center [1057, 72] width 10 height 10
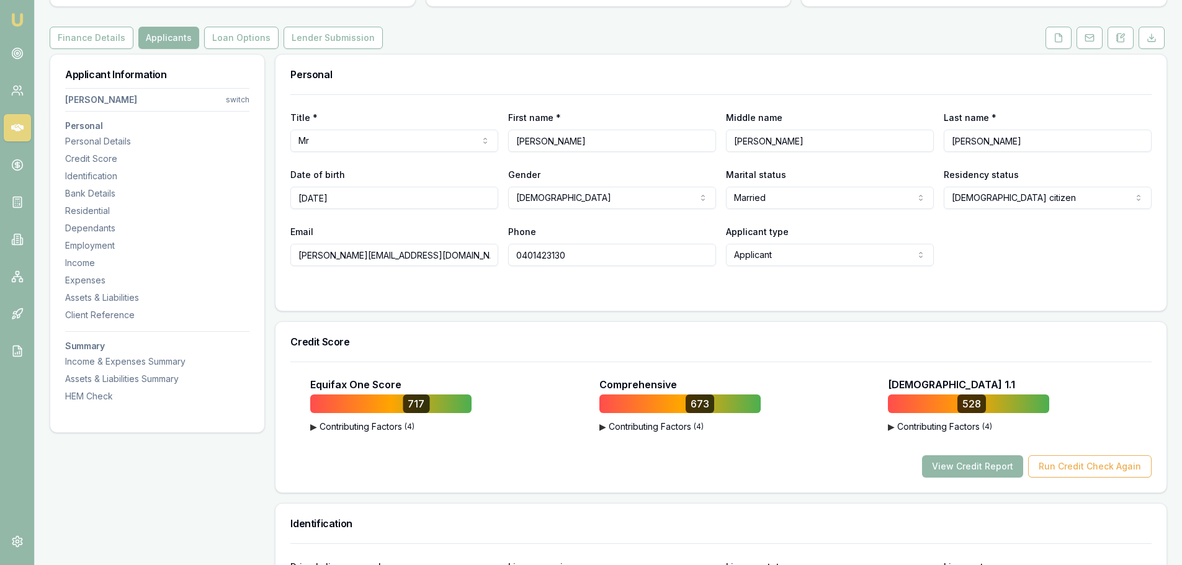
scroll to position [0, 0]
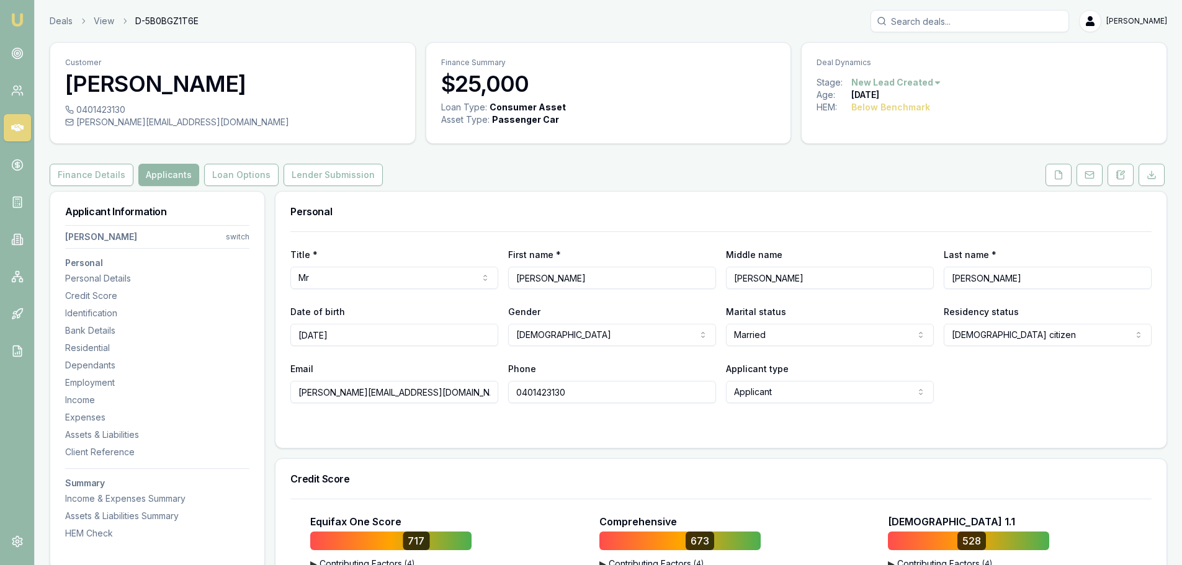
click at [807, 213] on h3 "Personal" at bounding box center [720, 212] width 861 height 10
click at [84, 185] on button "Finance Details" at bounding box center [92, 175] width 84 height 22
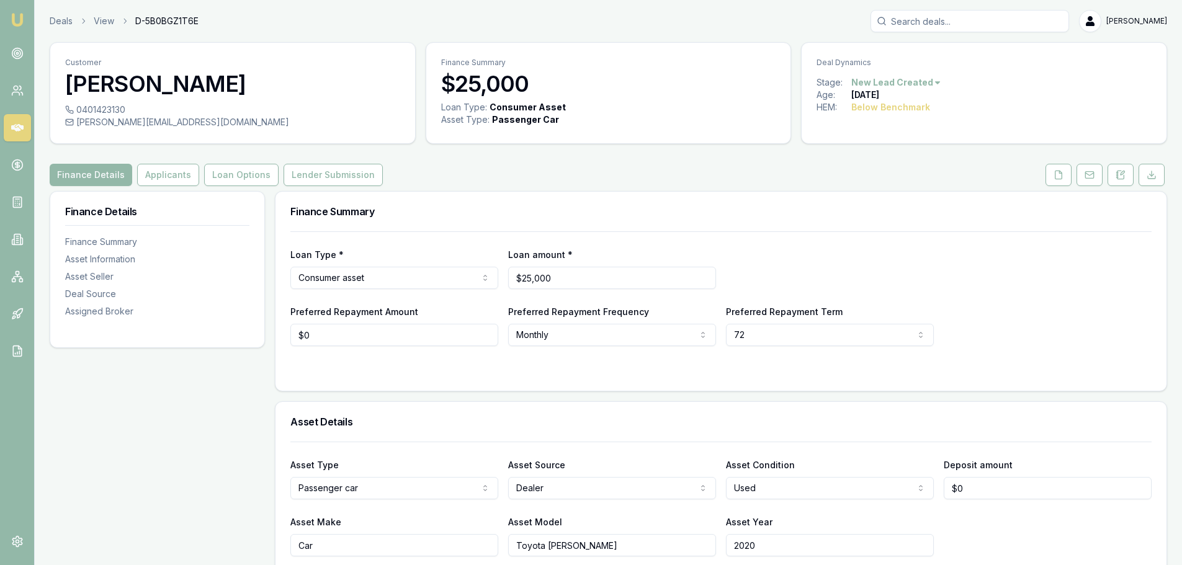
click at [96, 176] on button "Finance Details" at bounding box center [91, 175] width 83 height 22
click at [244, 173] on button "Loan Options" at bounding box center [241, 175] width 74 height 22
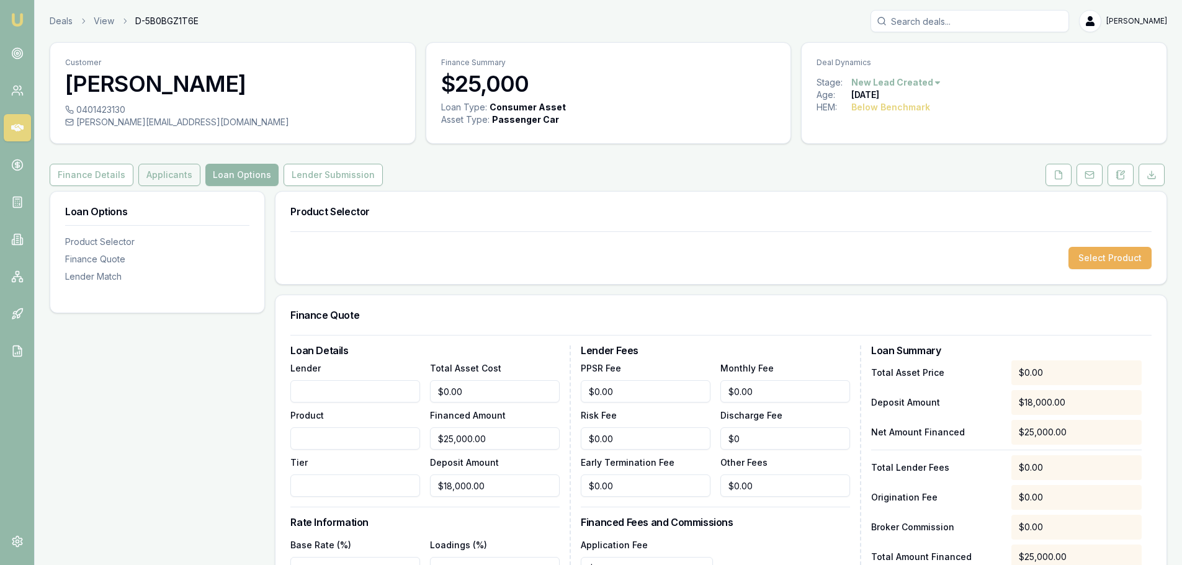
click at [170, 180] on button "Applicants" at bounding box center [169, 175] width 62 height 22
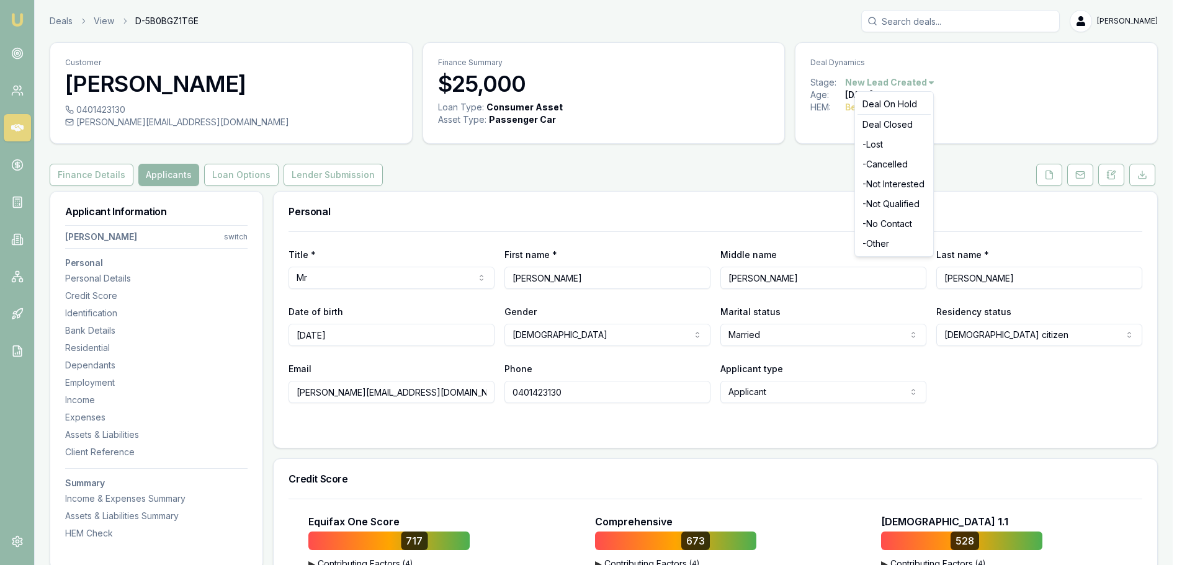
click at [932, 82] on html "Emu Broker Deals View D-5B0BGZ1T6E Jack Armstrong Toggle Menu Customer Henry Pe…" at bounding box center [591, 282] width 1182 height 565
click at [895, 142] on div "- Lost" at bounding box center [893, 145] width 73 height 20
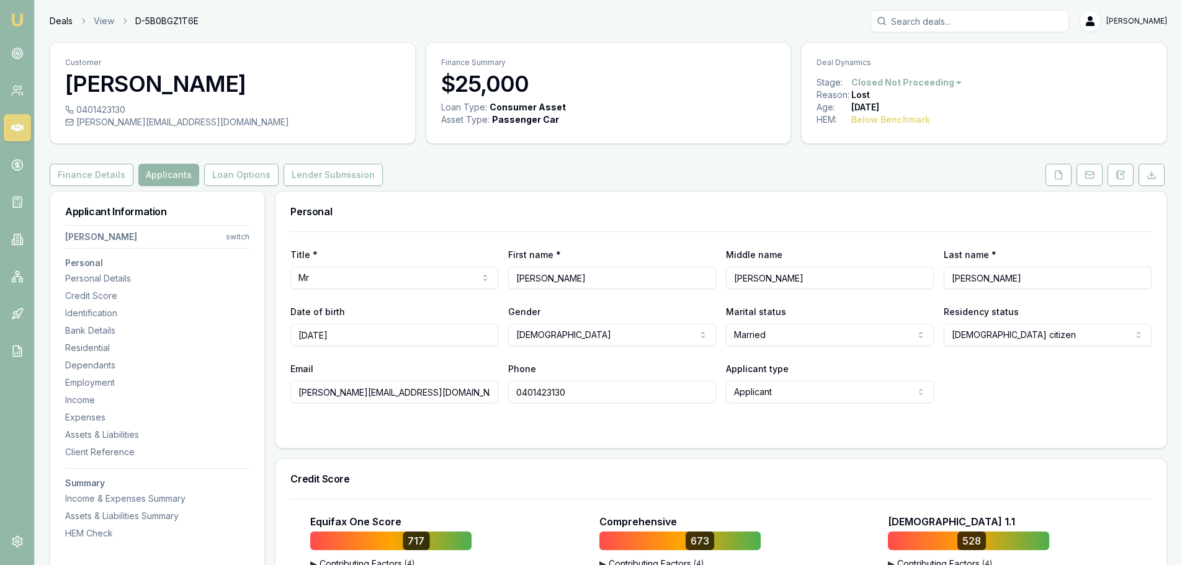
click at [60, 24] on link "Deals" at bounding box center [61, 21] width 23 height 12
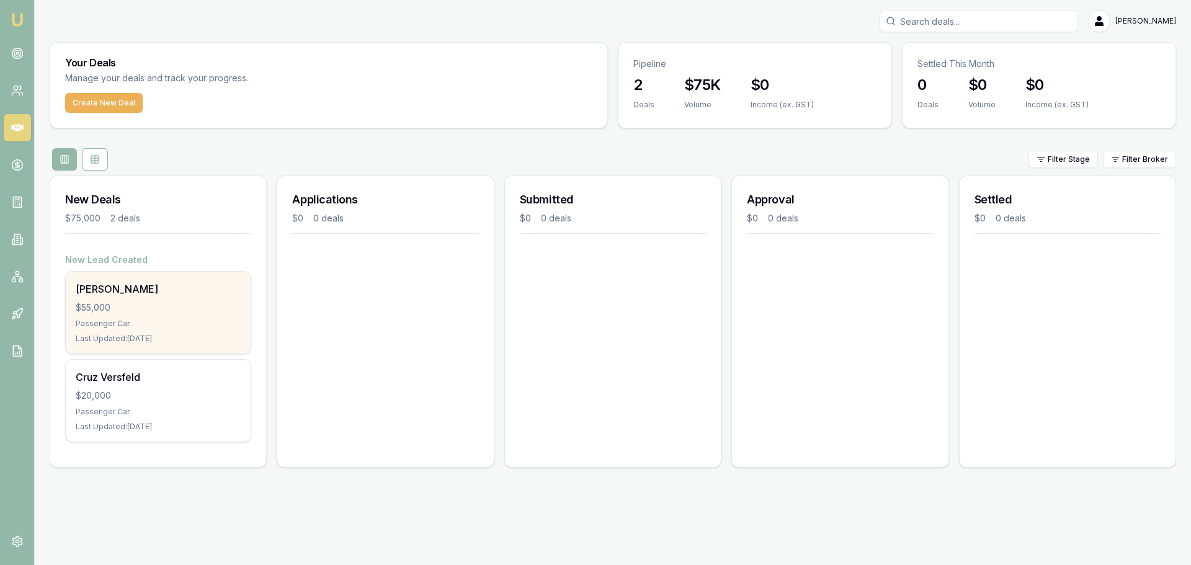
click at [182, 297] on div "Brendan Rosier $55,000 Passenger Car Last Updated: 12 days ago" at bounding box center [158, 313] width 185 height 82
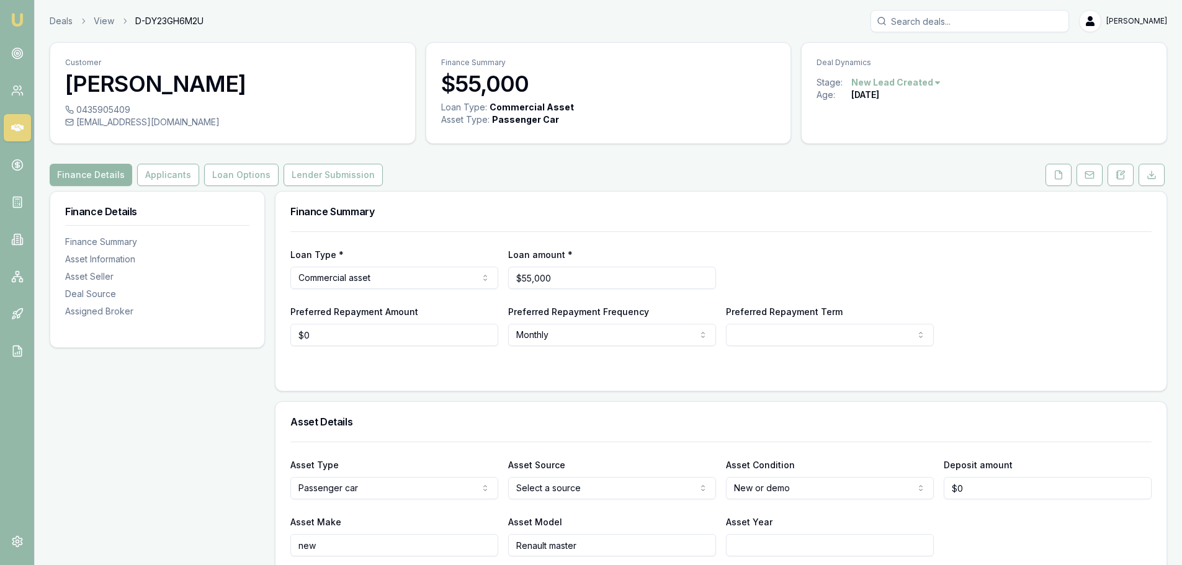
click at [921, 82] on html "Emu Broker Deals View D-DY23GH6M2U [PERSON_NAME] Toggle Menu Customer [PERSON_N…" at bounding box center [591, 282] width 1182 height 565
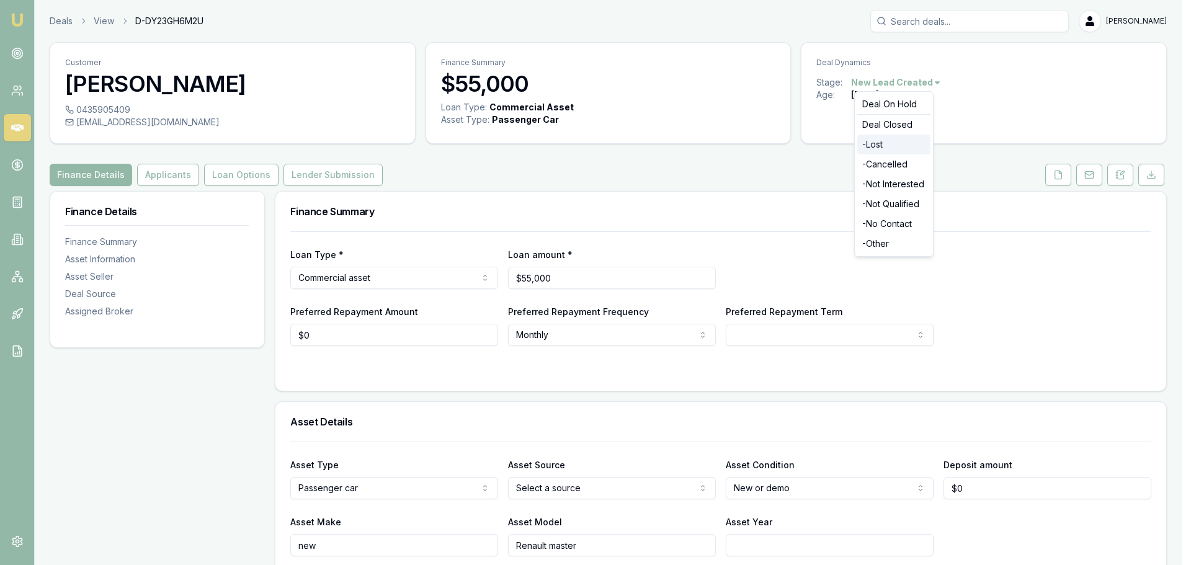
click at [883, 152] on div "- Lost" at bounding box center [893, 145] width 73 height 20
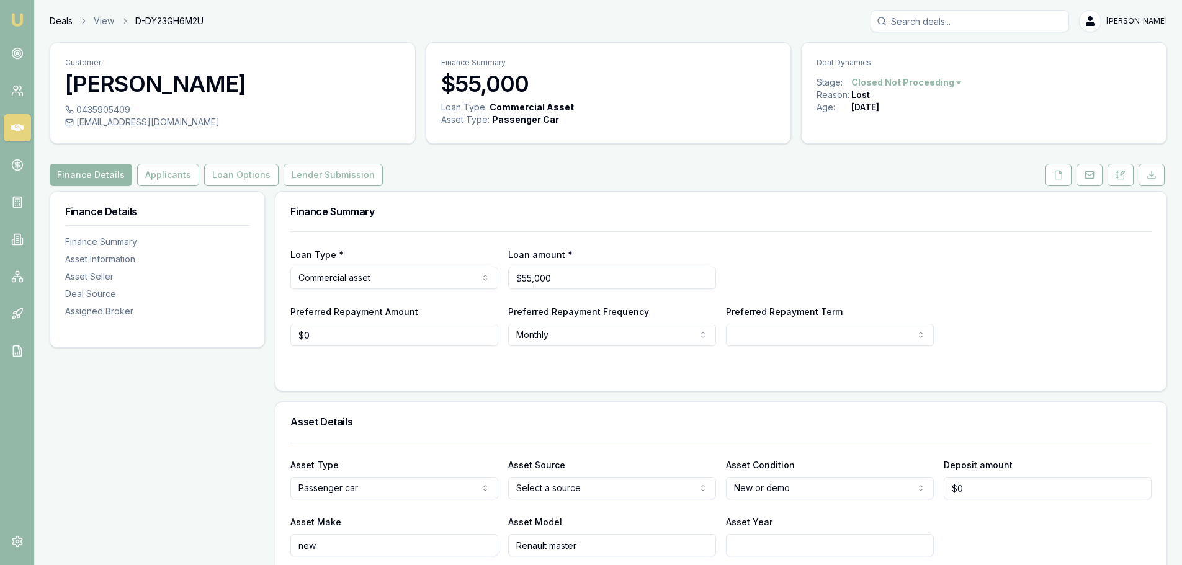
click at [69, 25] on link "Deals" at bounding box center [61, 21] width 23 height 12
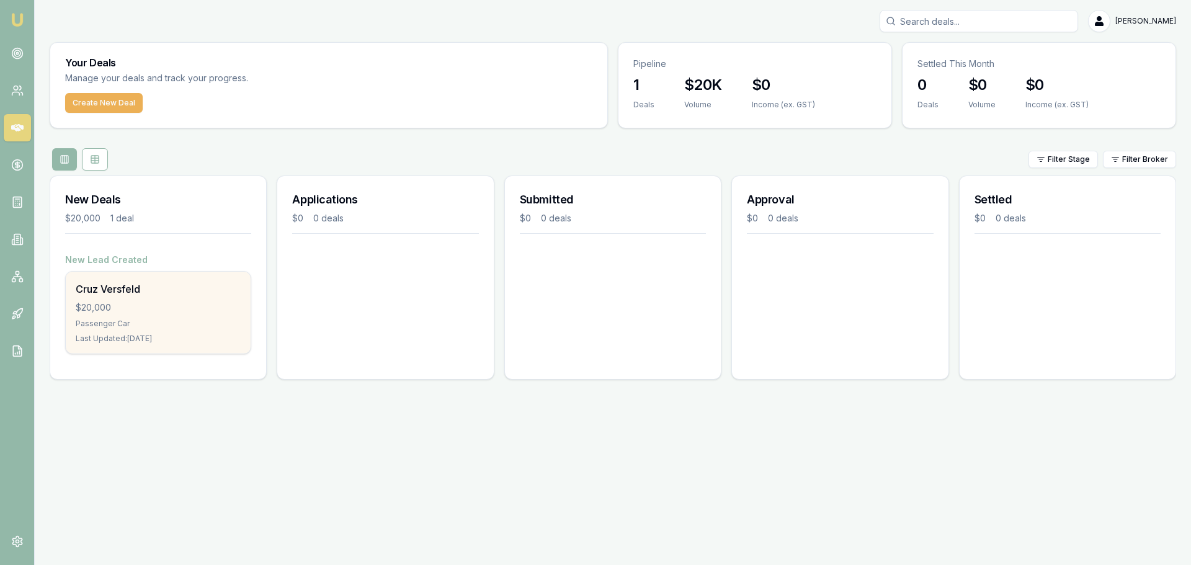
click at [174, 345] on div "Cruz Versfeld $20,000 Passenger Car Last Updated: [DATE]" at bounding box center [158, 313] width 185 height 82
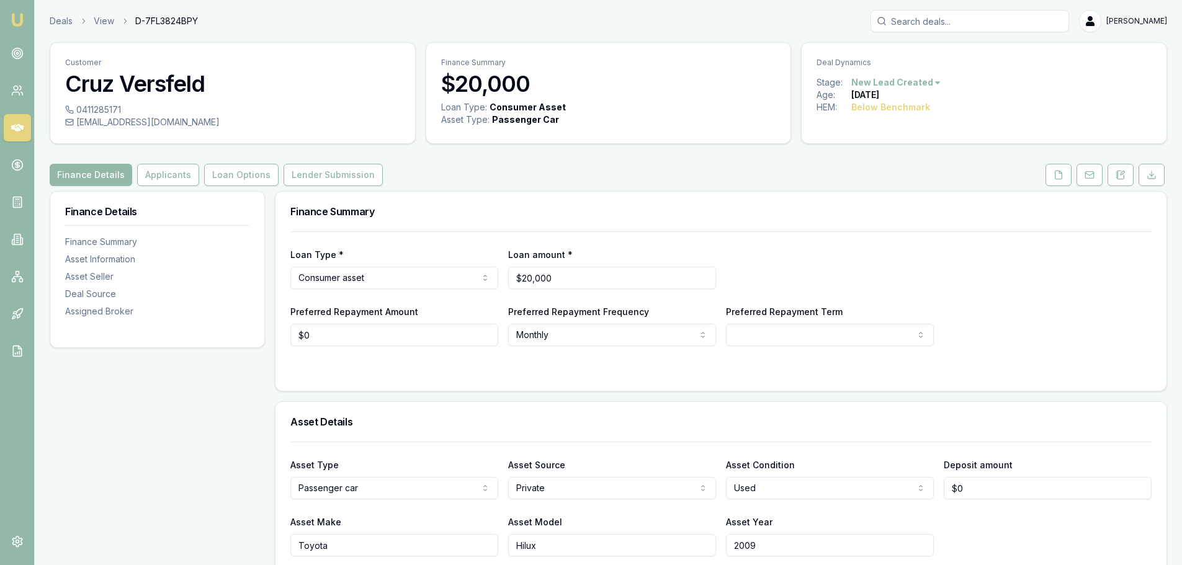
click at [1158, 179] on button at bounding box center [1151, 175] width 26 height 22
click at [844, 178] on div "Finance Details Applicants Loan Options Lender Submission" at bounding box center [608, 175] width 1117 height 22
click at [927, 80] on html "Emu Broker Deals View D-7FL3824BPY [PERSON_NAME] Toggle Menu Customer Cruz Vers…" at bounding box center [591, 282] width 1182 height 565
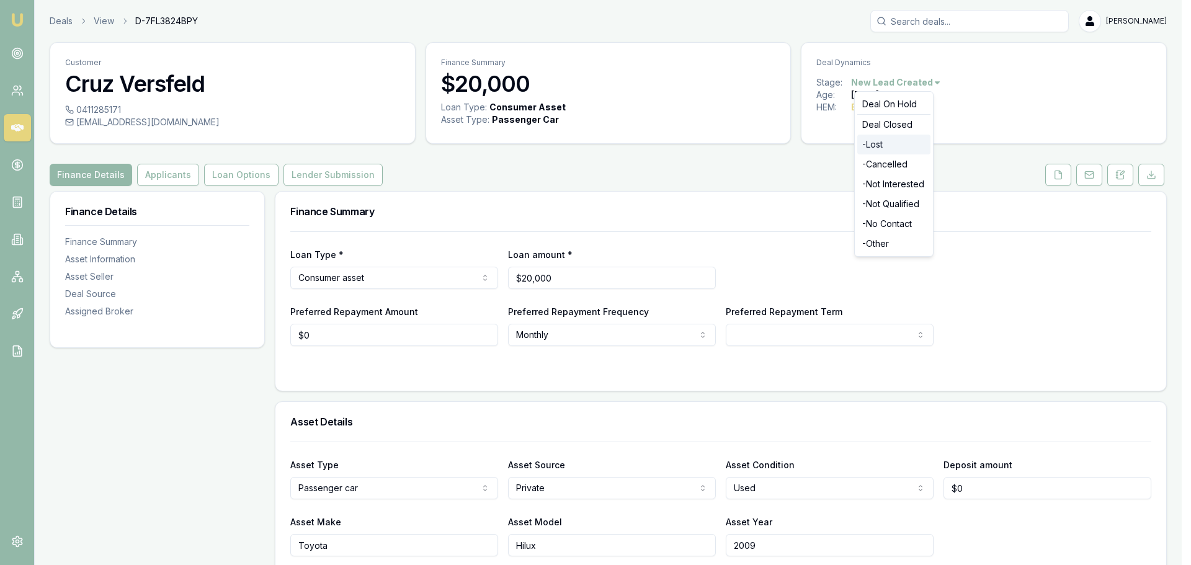
click at [898, 150] on div "- Lost" at bounding box center [893, 145] width 73 height 20
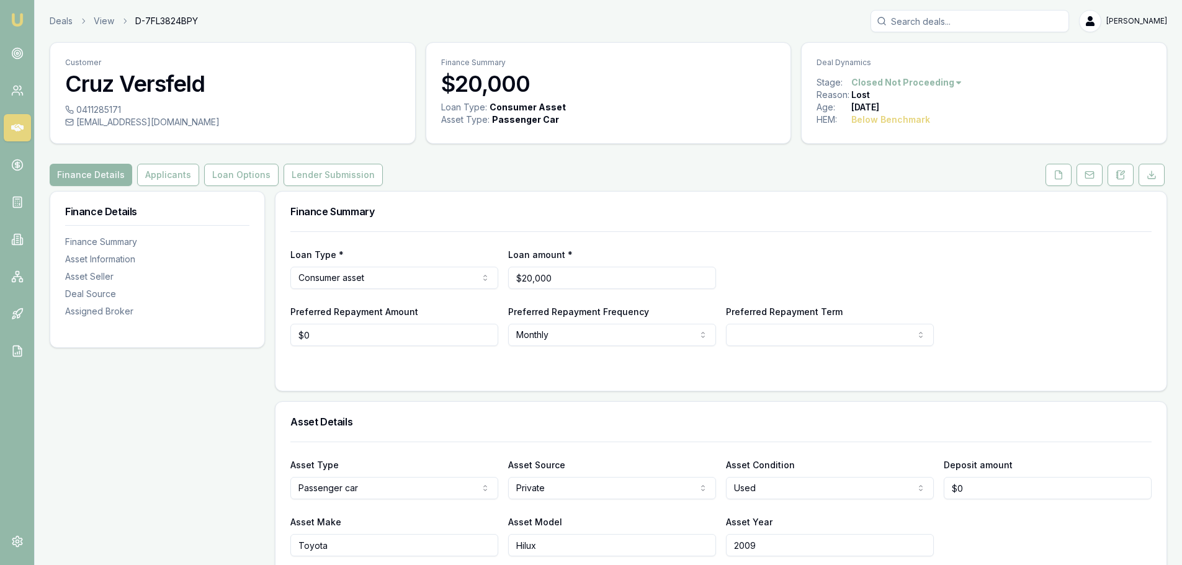
click at [19, 130] on icon at bounding box center [17, 127] width 12 height 7
